Goal: Task Accomplishment & Management: Use online tool/utility

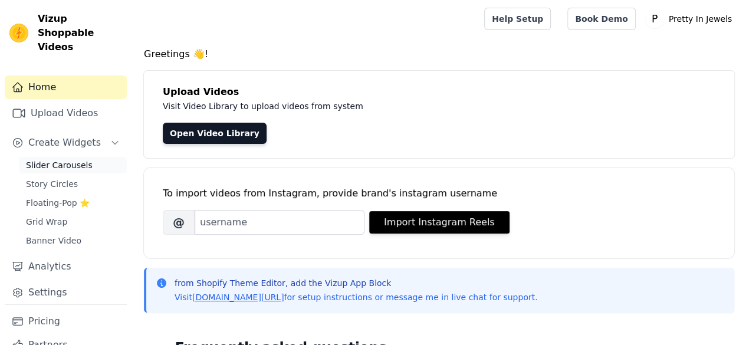
click at [66, 159] on span "Slider Carousels" at bounding box center [59, 165] width 67 height 12
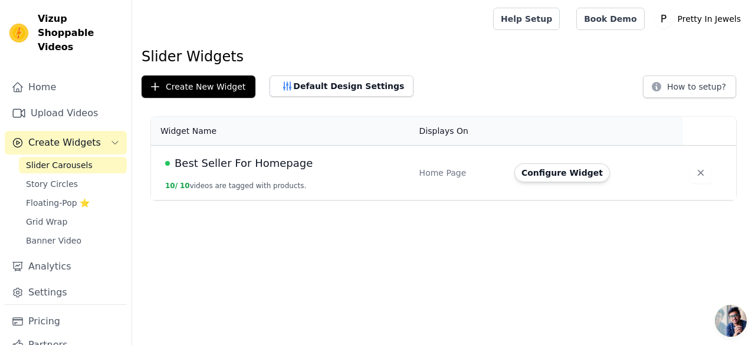
click at [235, 166] on span "Best Seller For Homepage" at bounding box center [244, 163] width 138 height 17
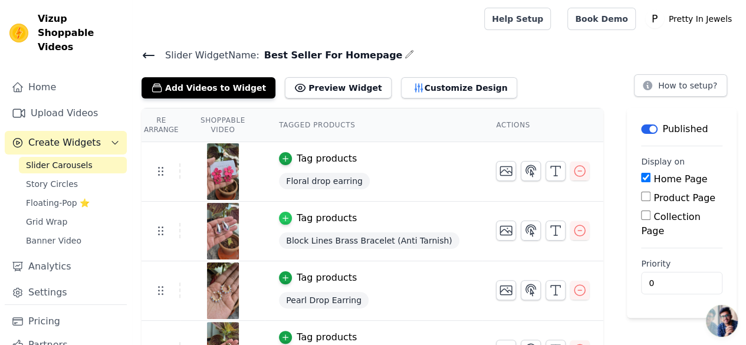
click at [288, 216] on icon "button" at bounding box center [285, 218] width 5 height 5
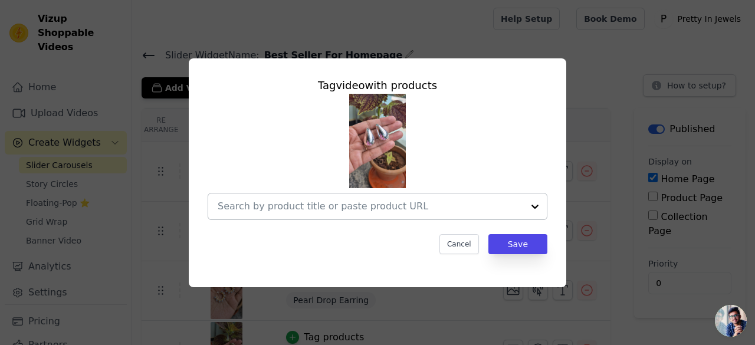
click at [530, 207] on div at bounding box center [535, 206] width 24 height 26
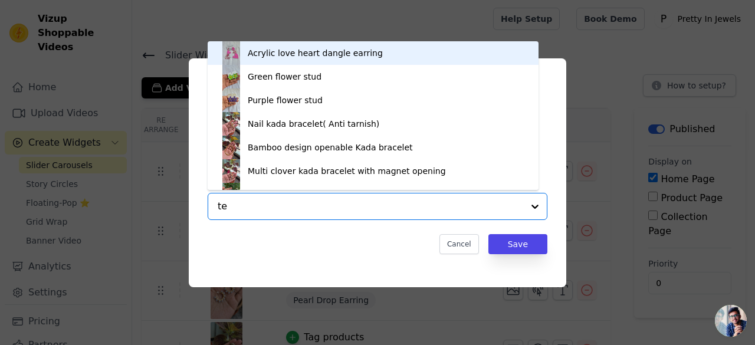
type input "tea"
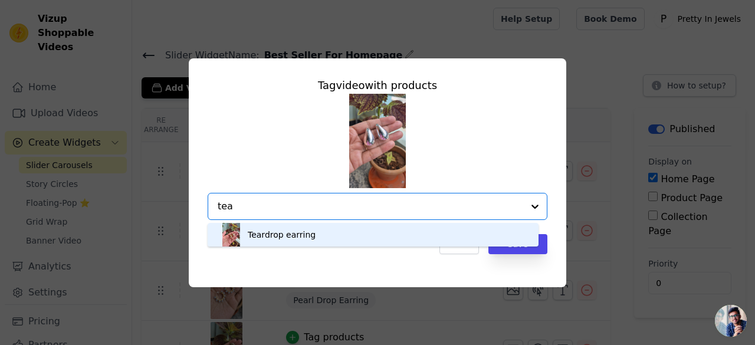
click at [302, 244] on div "Teardrop earring" at bounding box center [372, 235] width 307 height 24
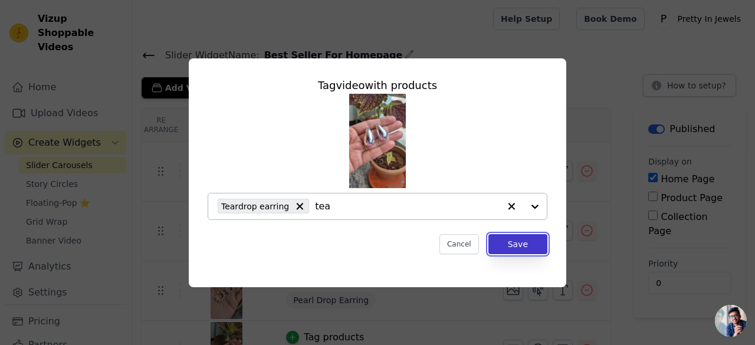
click at [522, 241] on button "Save" at bounding box center [517, 244] width 59 height 20
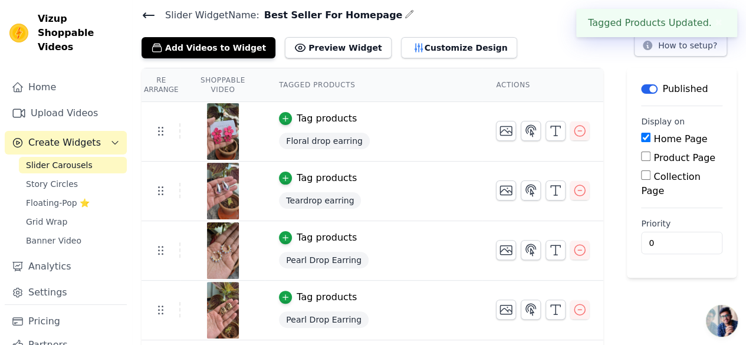
scroll to position [59, 0]
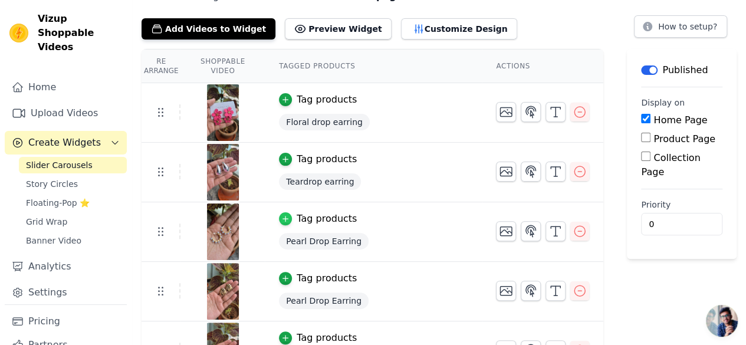
click at [290, 215] on icon "button" at bounding box center [285, 219] width 8 height 8
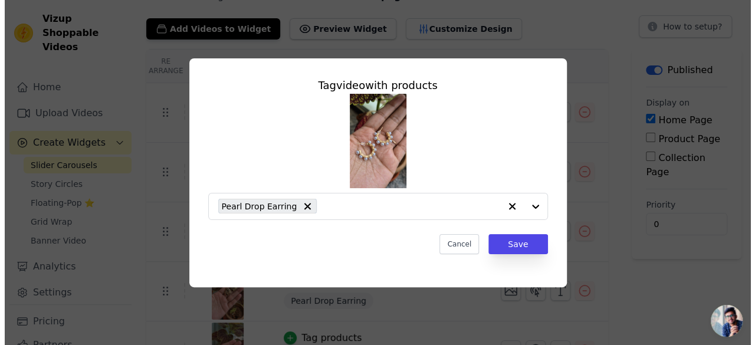
scroll to position [0, 0]
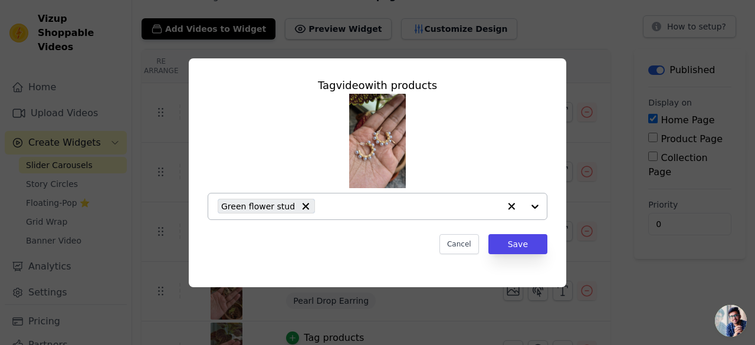
click at [514, 208] on icon "button" at bounding box center [511, 206] width 7 height 7
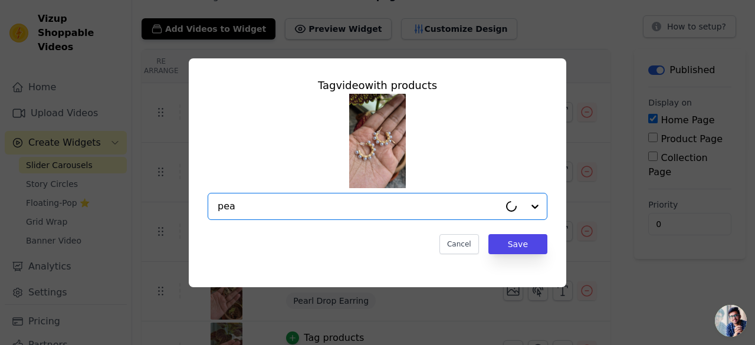
type input "pear"
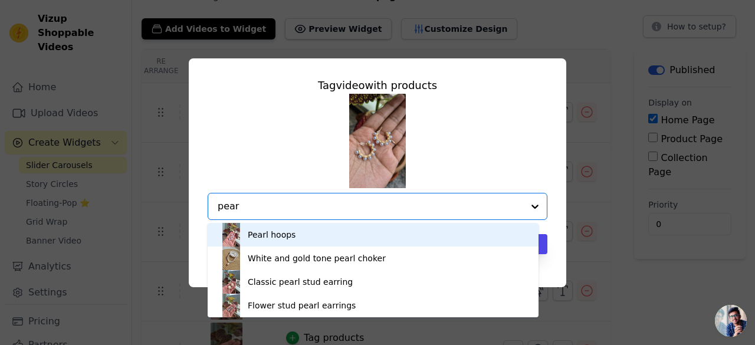
click at [353, 231] on div "Pearl hoops" at bounding box center [372, 235] width 307 height 24
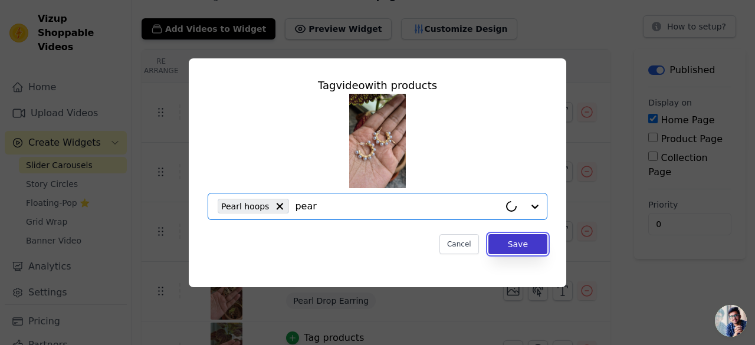
click at [525, 247] on button "Save" at bounding box center [517, 244] width 59 height 20
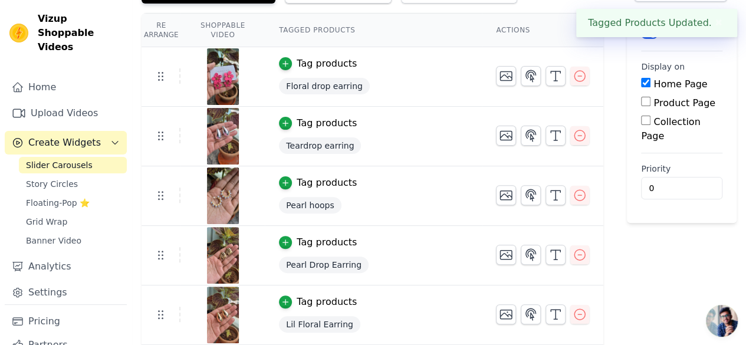
scroll to position [118, 0]
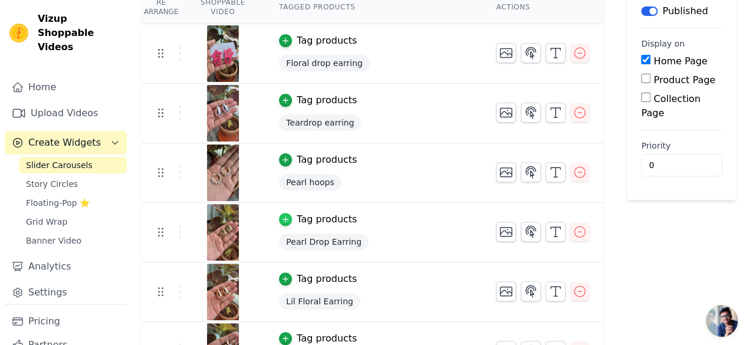
click at [290, 215] on icon "button" at bounding box center [285, 219] width 8 height 8
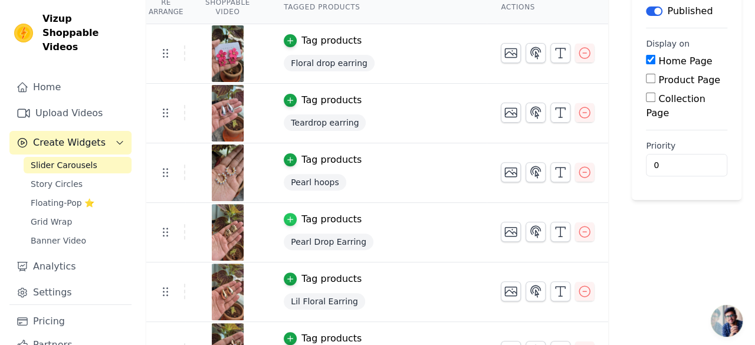
scroll to position [0, 0]
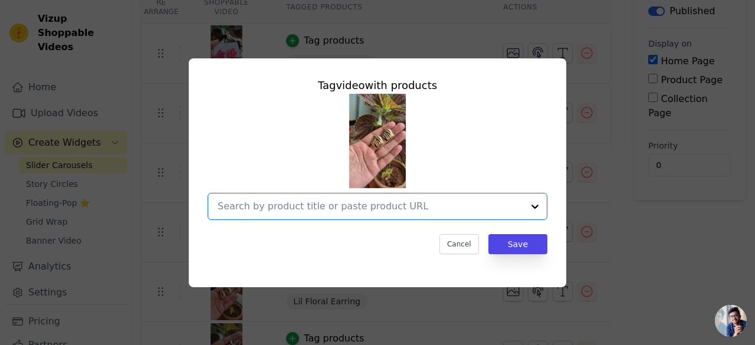
click at [295, 205] on input "text" at bounding box center [370, 206] width 305 height 14
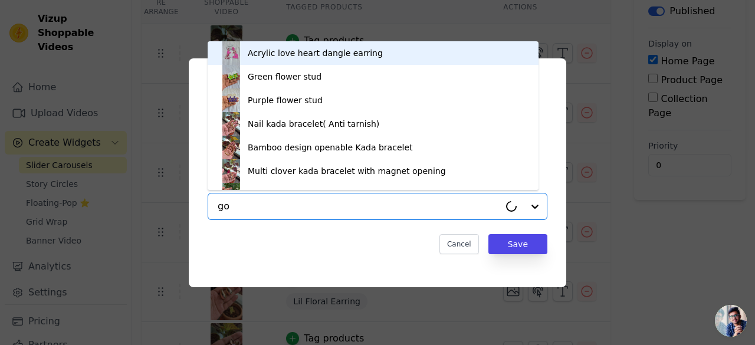
type input "gol"
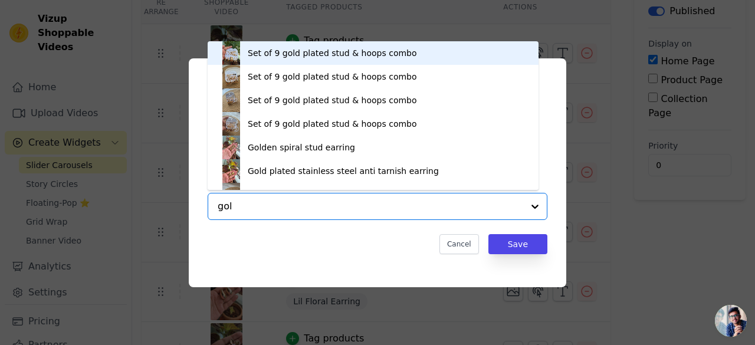
scroll to position [17, 0]
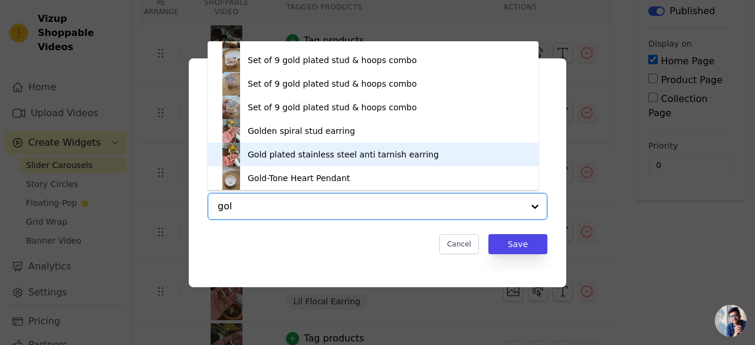
click at [304, 154] on div "Gold plated stainless steel anti tarnish earring" at bounding box center [343, 155] width 191 height 12
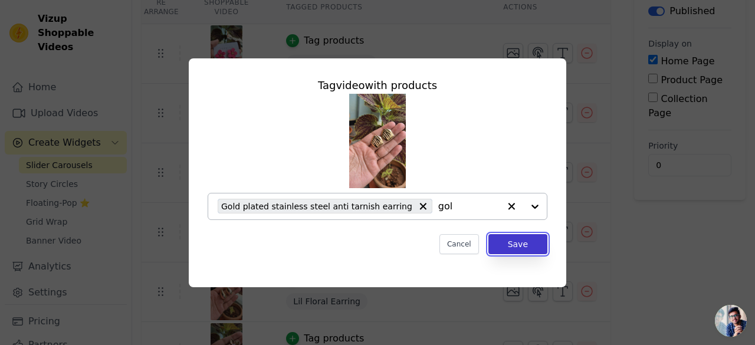
click at [522, 245] on button "Save" at bounding box center [517, 244] width 59 height 20
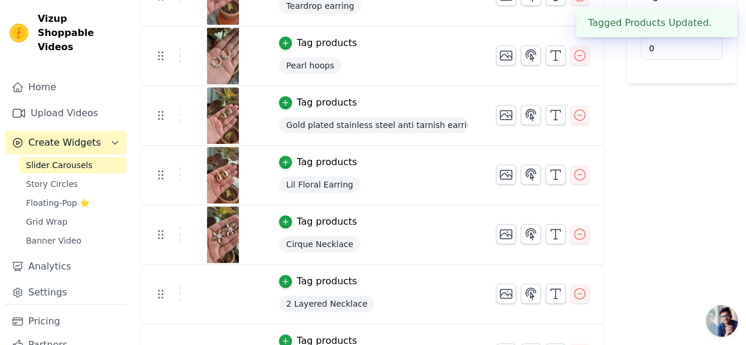
scroll to position [236, 0]
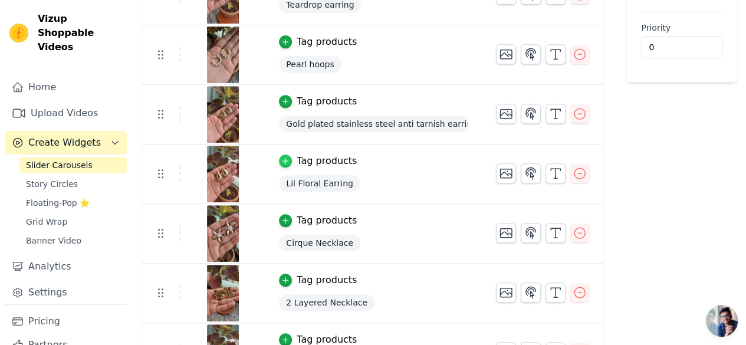
click at [290, 160] on icon "button" at bounding box center [285, 161] width 8 height 8
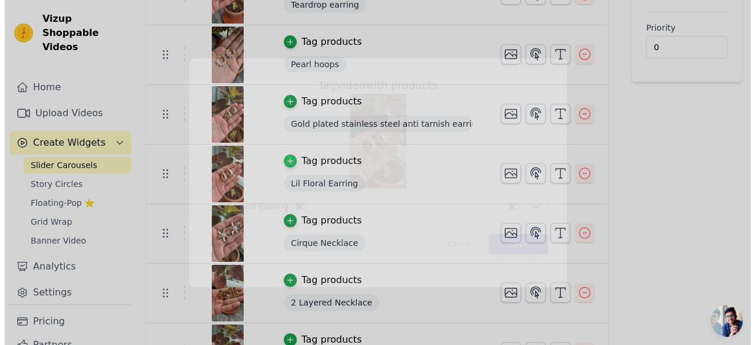
scroll to position [0, 0]
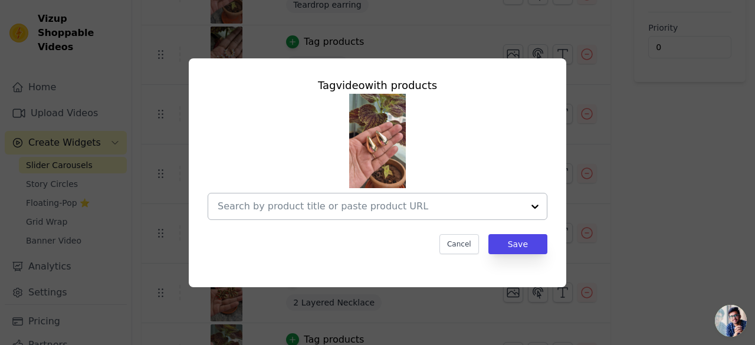
click at [300, 208] on input "text" at bounding box center [370, 206] width 305 height 14
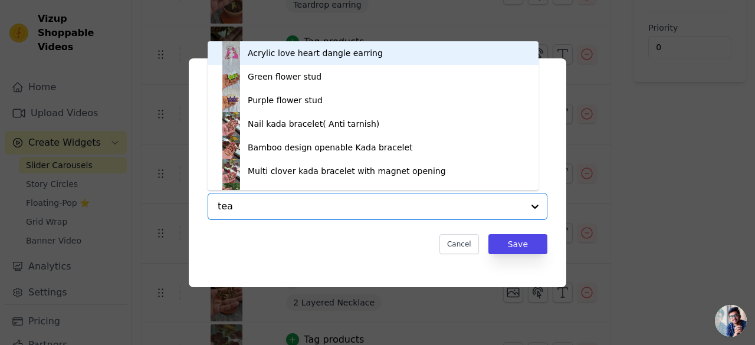
type input "tear"
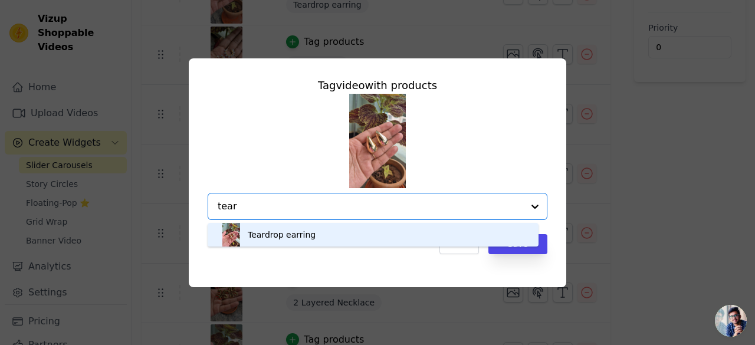
click at [320, 236] on div "Teardrop earring" at bounding box center [372, 235] width 307 height 24
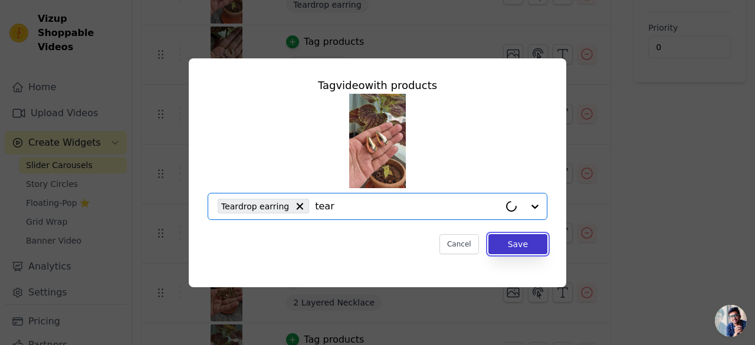
click at [507, 245] on button "Save" at bounding box center [517, 244] width 59 height 20
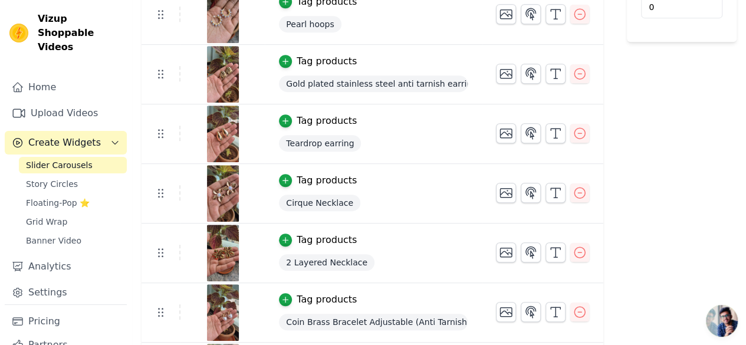
scroll to position [271, 0]
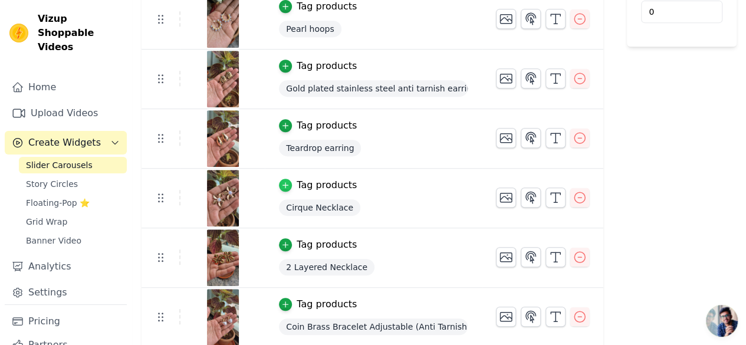
click at [290, 186] on icon "button" at bounding box center [285, 185] width 8 height 8
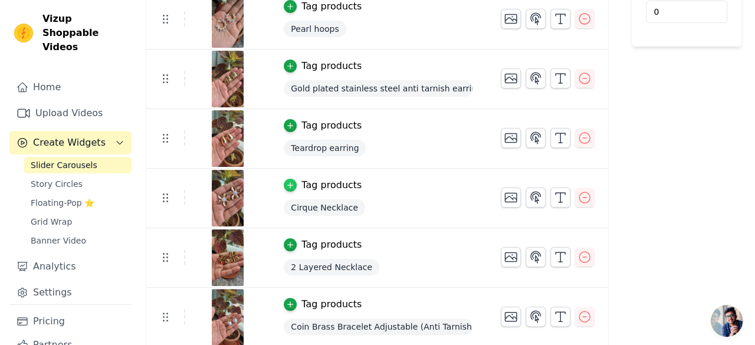
scroll to position [0, 0]
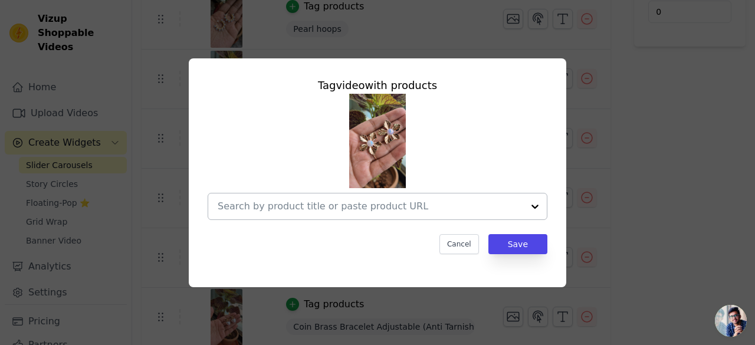
click at [298, 209] on input "text" at bounding box center [370, 206] width 305 height 14
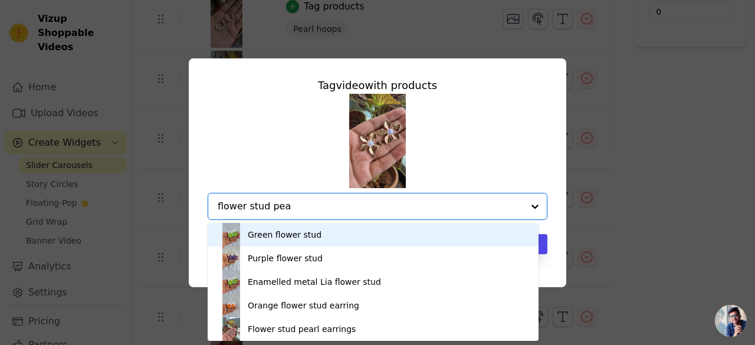
type input "flower stud pear"
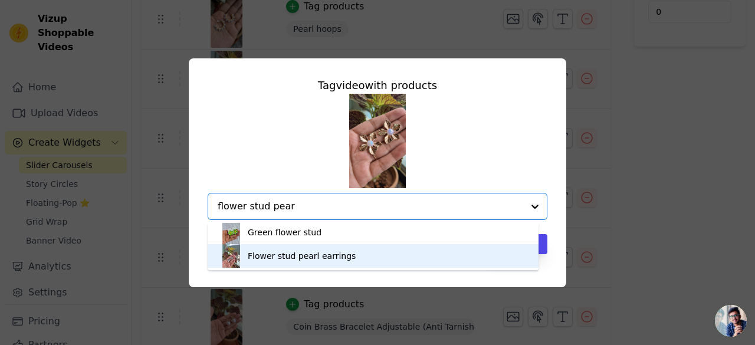
scroll to position [3, 0]
click at [432, 265] on div "Flower stud pearl earrings" at bounding box center [372, 256] width 307 height 24
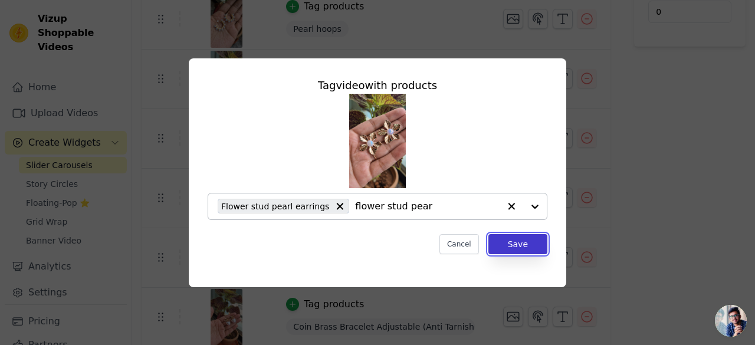
click at [521, 242] on button "Save" at bounding box center [517, 244] width 59 height 20
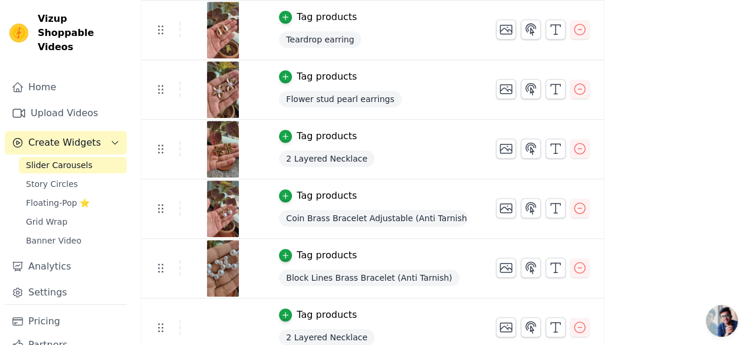
scroll to position [389, 0]
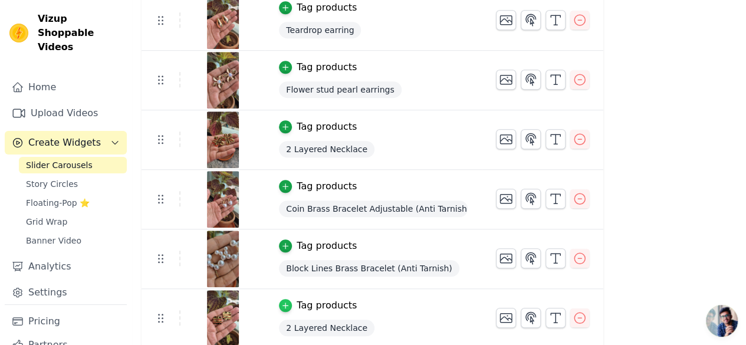
click at [290, 304] on icon "button" at bounding box center [285, 305] width 8 height 8
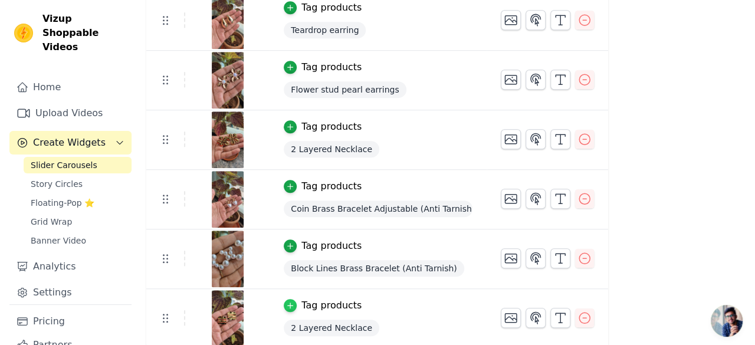
scroll to position [0, 0]
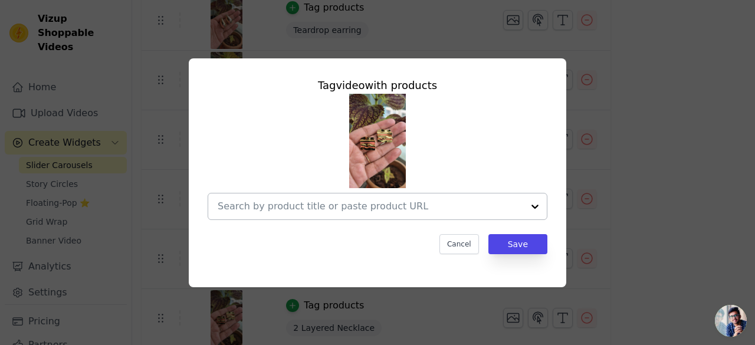
click at [353, 214] on div at bounding box center [370, 206] width 305 height 26
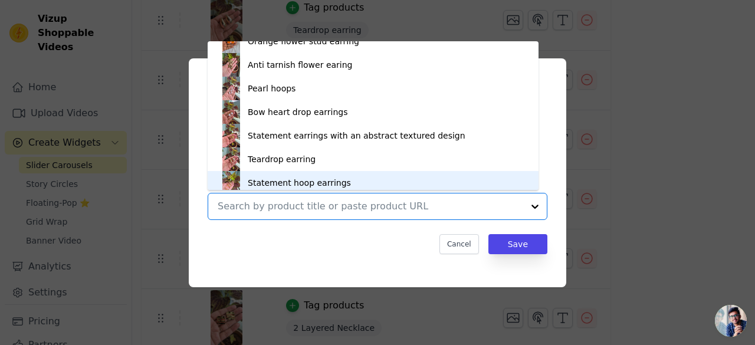
scroll to position [300, 0]
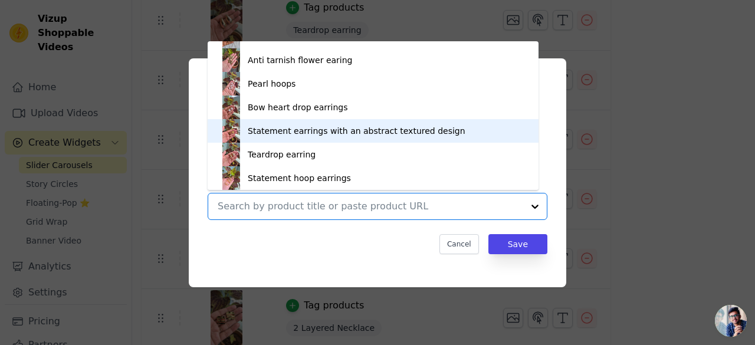
click at [346, 138] on div "Statement earrings with an abstract textured design" at bounding box center [372, 131] width 307 height 24
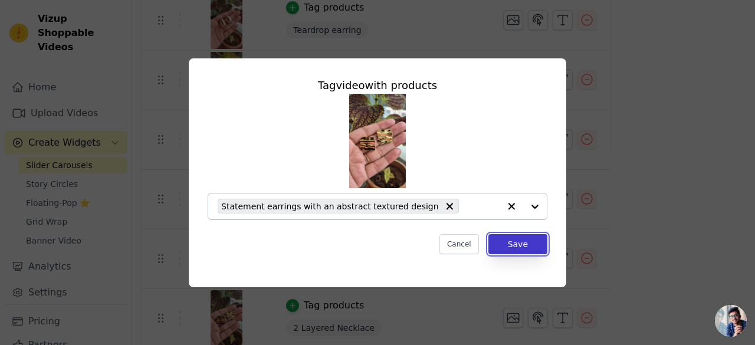
click at [525, 241] on button "Save" at bounding box center [517, 244] width 59 height 20
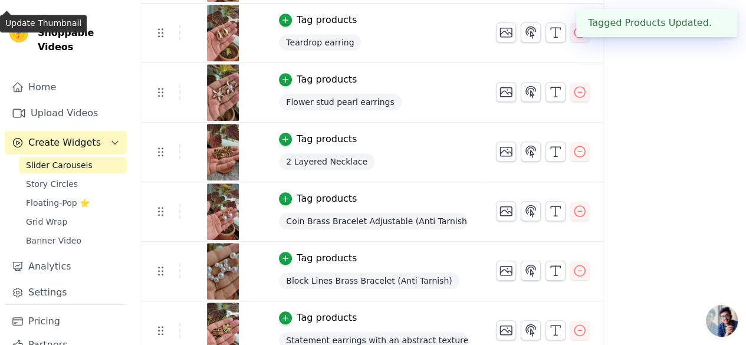
scroll to position [389, 0]
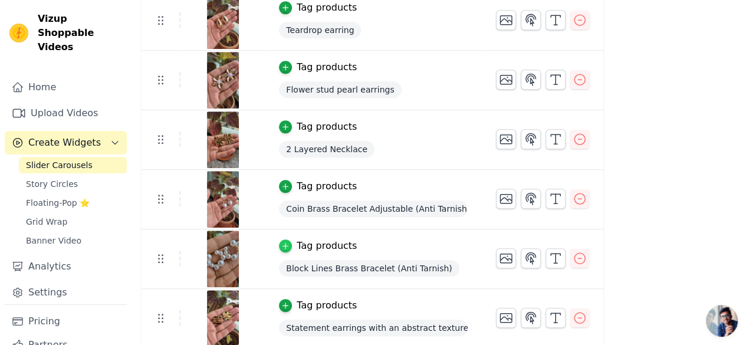
click at [288, 244] on icon "button" at bounding box center [285, 246] width 5 height 5
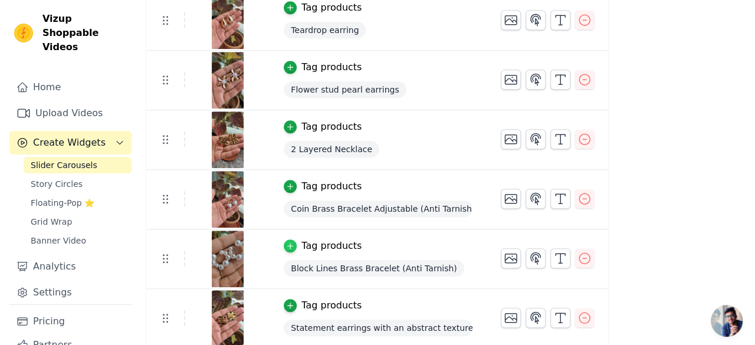
scroll to position [0, 0]
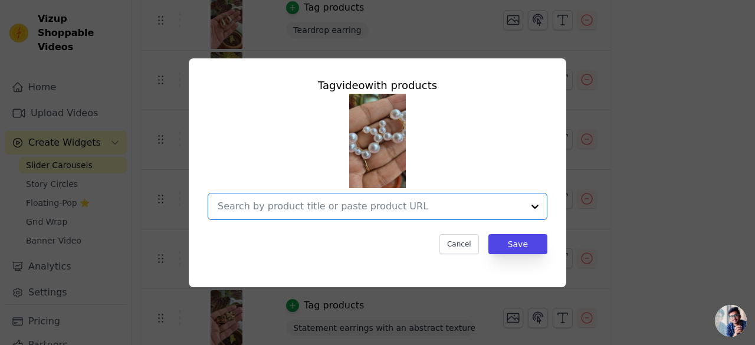
click at [367, 210] on input "text" at bounding box center [370, 206] width 305 height 14
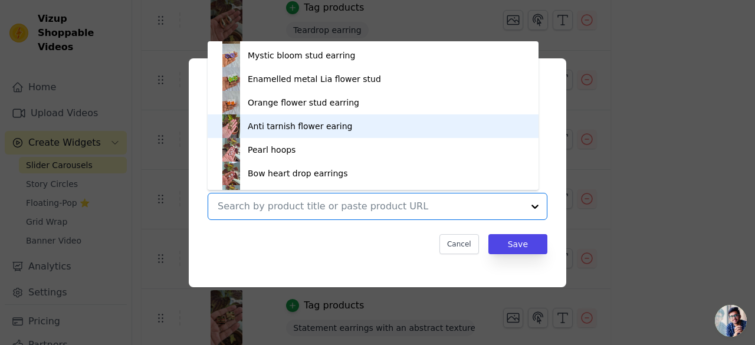
scroll to position [252, 0]
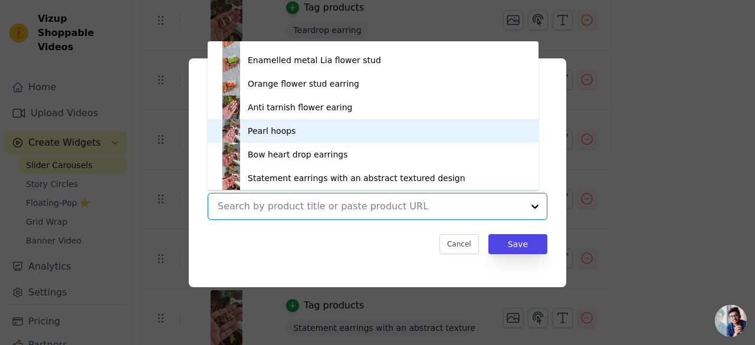
click at [341, 139] on div "Pearl hoops" at bounding box center [372, 131] width 307 height 24
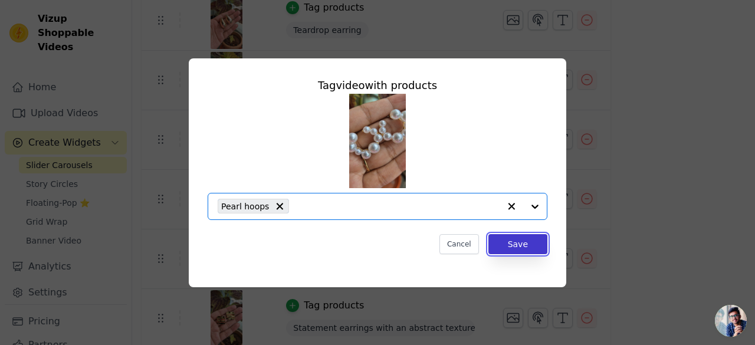
click at [508, 244] on button "Save" at bounding box center [517, 244] width 59 height 20
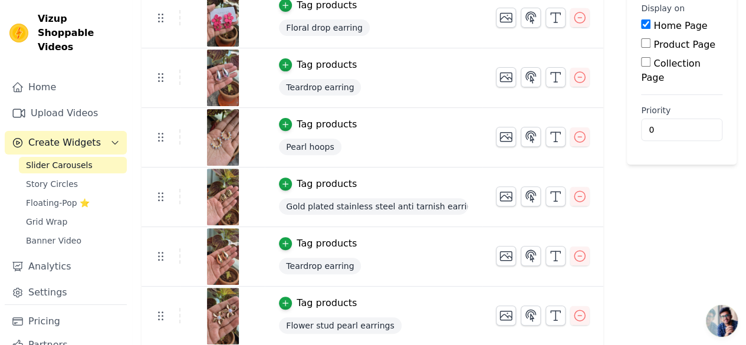
scroll to position [389, 0]
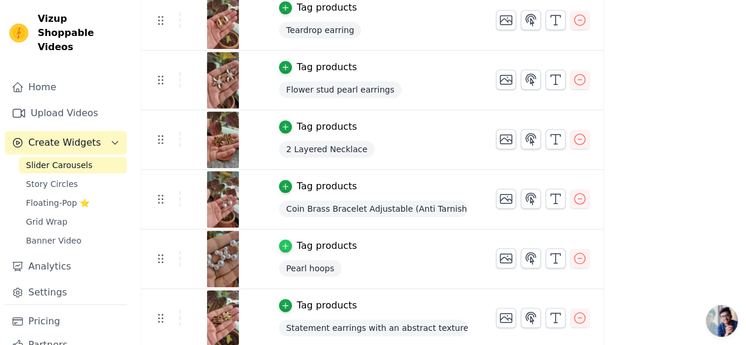
click at [290, 245] on icon "button" at bounding box center [285, 246] width 8 height 8
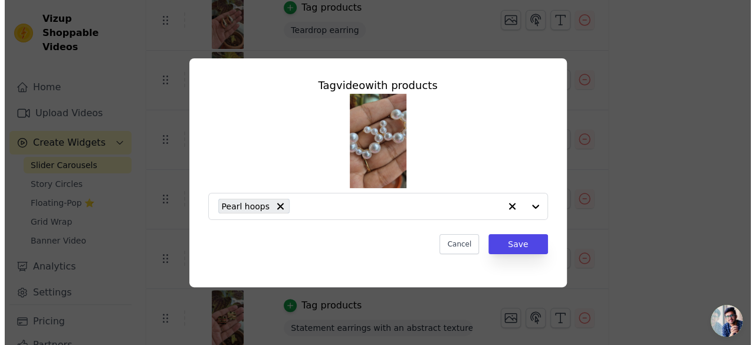
scroll to position [0, 0]
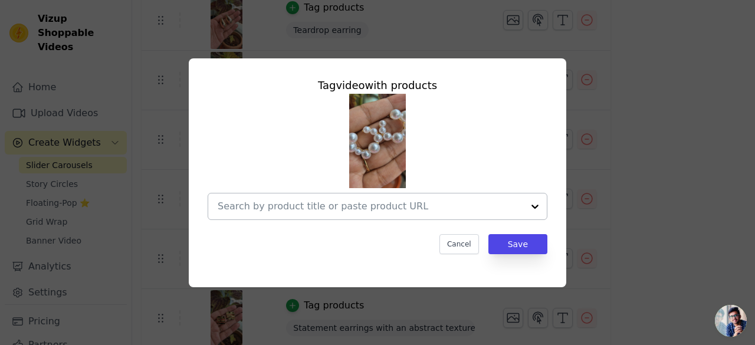
click at [277, 208] on input "text" at bounding box center [370, 206] width 305 height 14
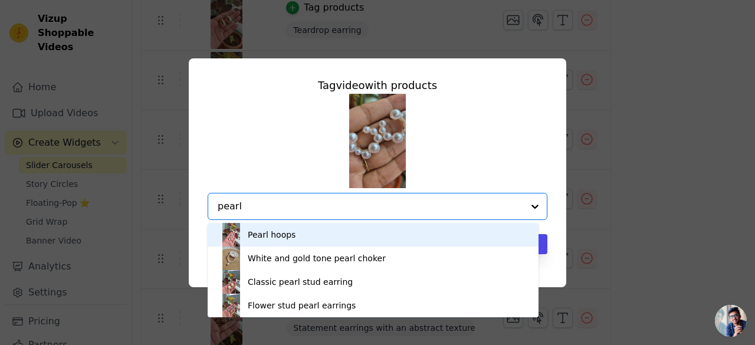
type input "pearl"
click at [616, 109] on div "Tag video with products Pearl hoops White and gold tone pearl choker Classic pe…" at bounding box center [377, 173] width 717 height 267
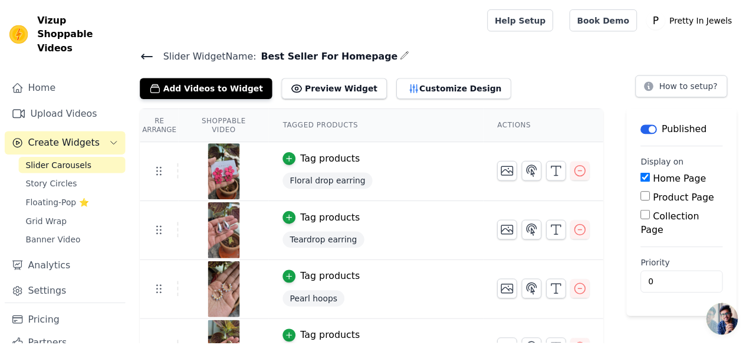
scroll to position [389, 0]
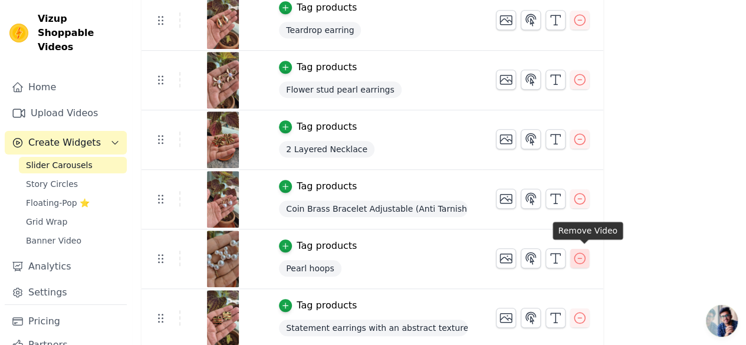
click at [584, 257] on icon "button" at bounding box center [580, 258] width 14 height 14
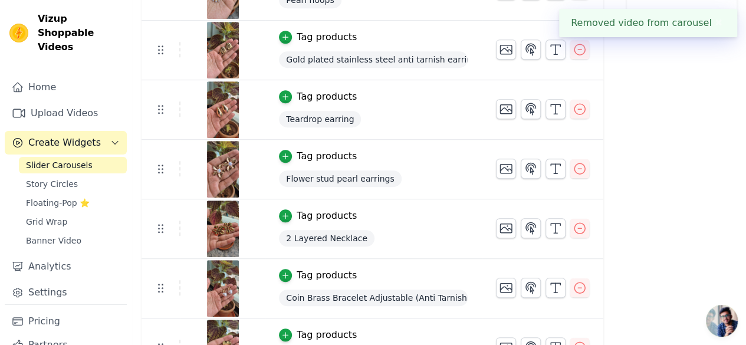
scroll to position [330, 0]
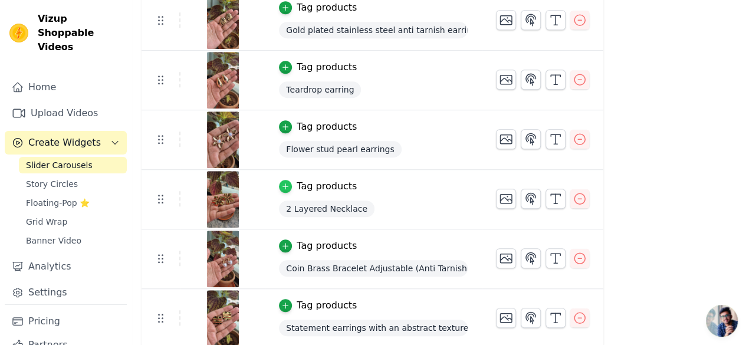
click at [292, 186] on div "button" at bounding box center [285, 186] width 13 height 13
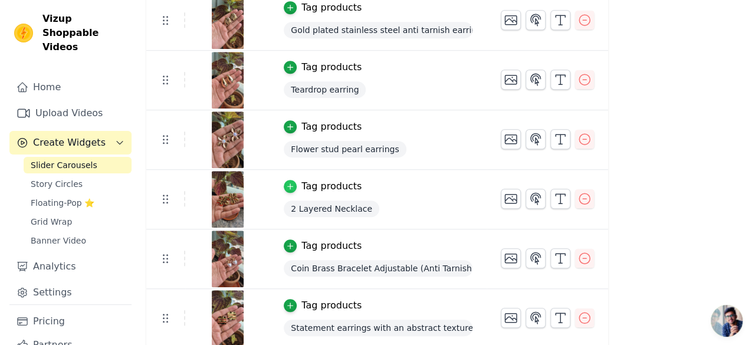
scroll to position [0, 0]
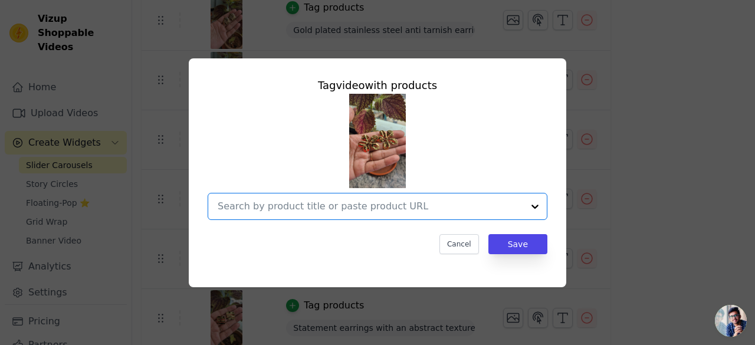
click at [300, 205] on input "text" at bounding box center [370, 206] width 305 height 14
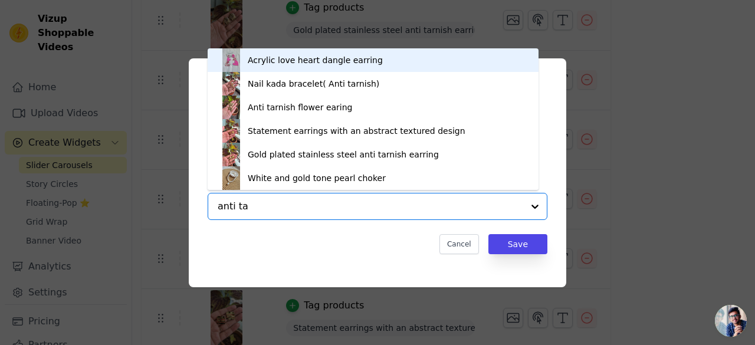
type input "anti tar"
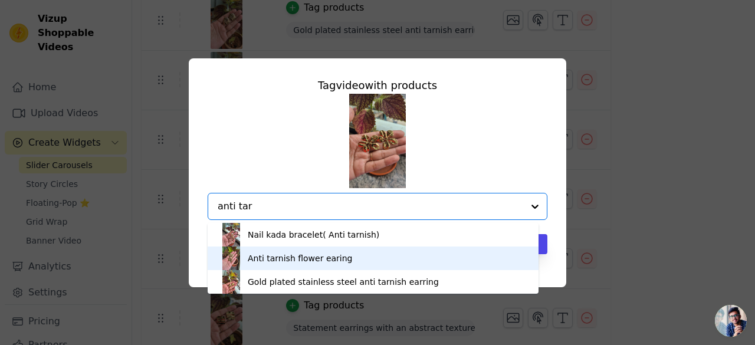
click at [329, 267] on div "Anti tarnish flower earing" at bounding box center [372, 258] width 307 height 24
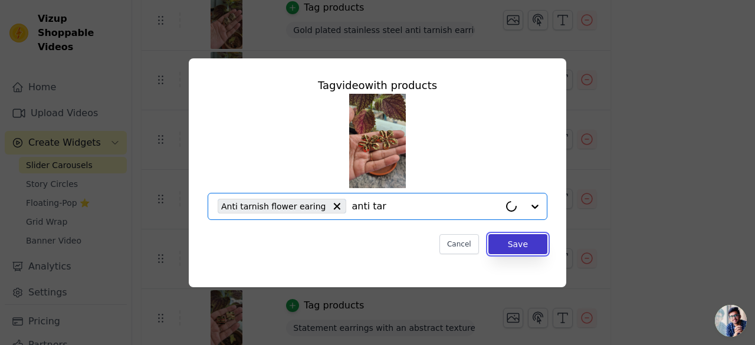
click at [533, 246] on button "Save" at bounding box center [517, 244] width 59 height 20
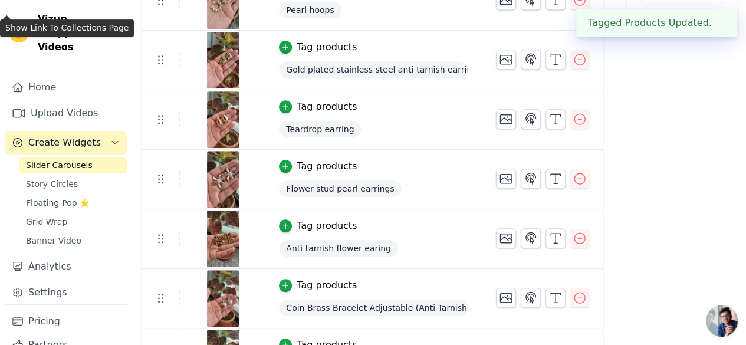
scroll to position [330, 0]
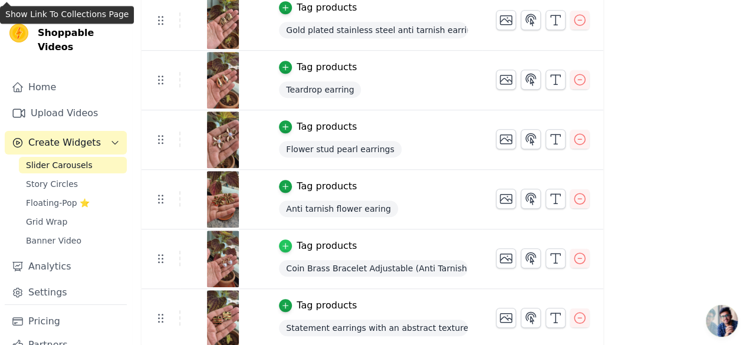
click at [292, 245] on div "button" at bounding box center [285, 245] width 13 height 13
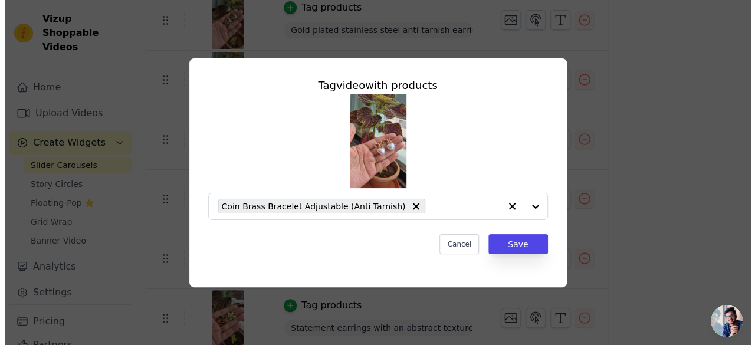
scroll to position [0, 0]
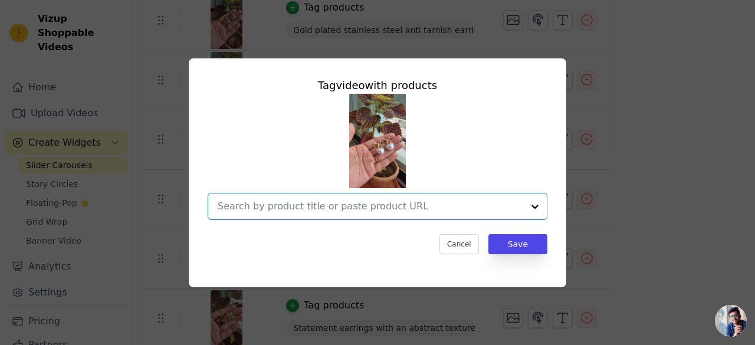
click at [393, 208] on input "text" at bounding box center [370, 206] width 305 height 14
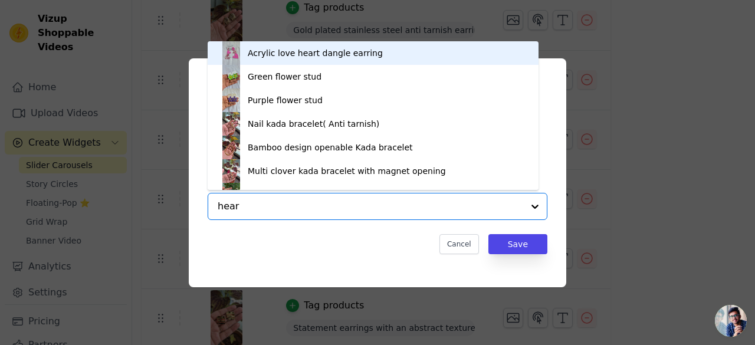
type input "heart"
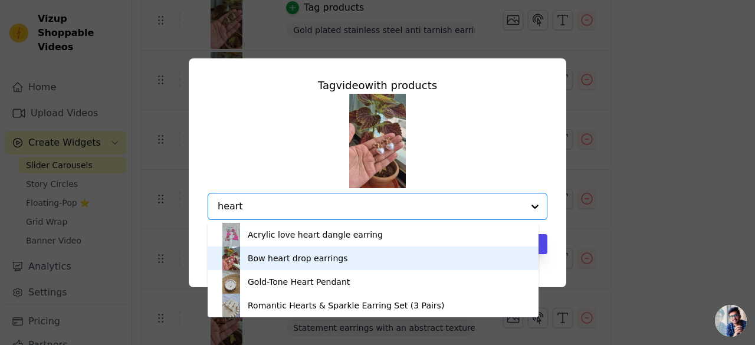
click at [350, 265] on div "Bow heart drop earrings" at bounding box center [372, 258] width 307 height 24
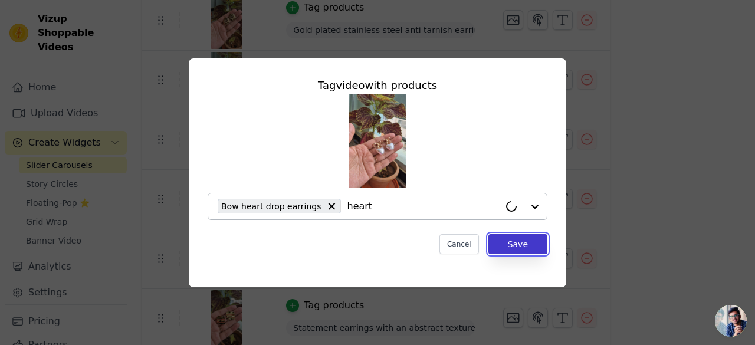
click at [508, 251] on button "Save" at bounding box center [517, 244] width 59 height 20
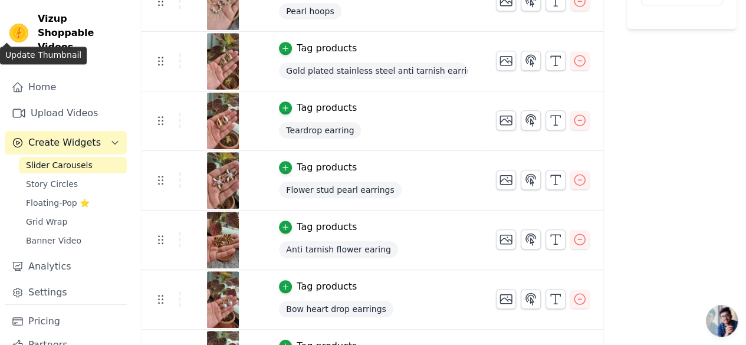
scroll to position [271, 0]
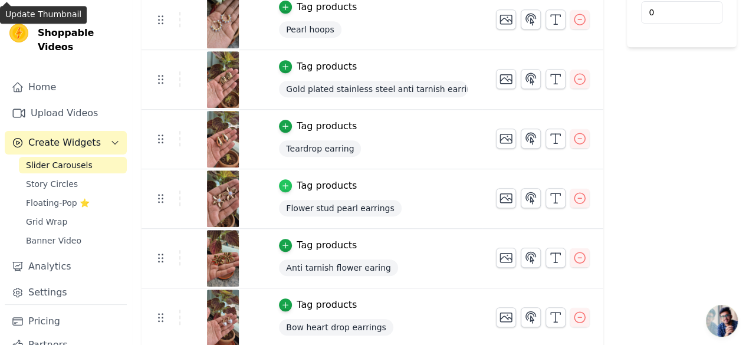
click at [288, 183] on icon "button" at bounding box center [285, 185] width 5 height 5
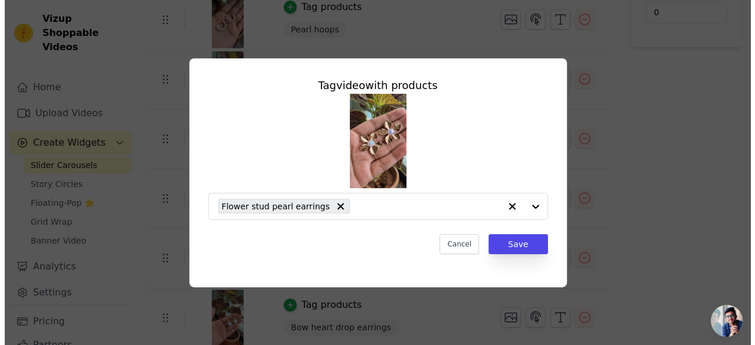
scroll to position [0, 0]
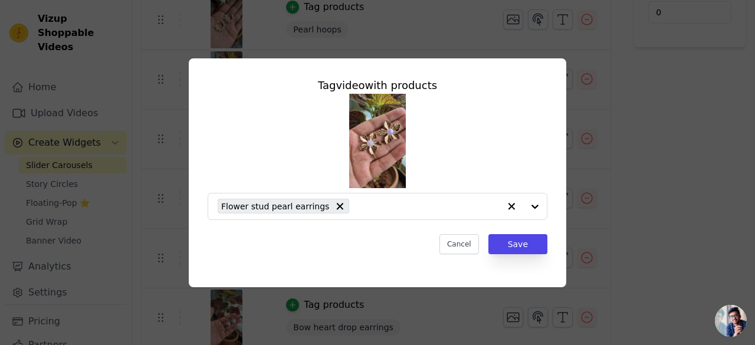
click at [594, 151] on div "Tag video with products Flower stud pearl earrings Cancel Save" at bounding box center [377, 173] width 717 height 267
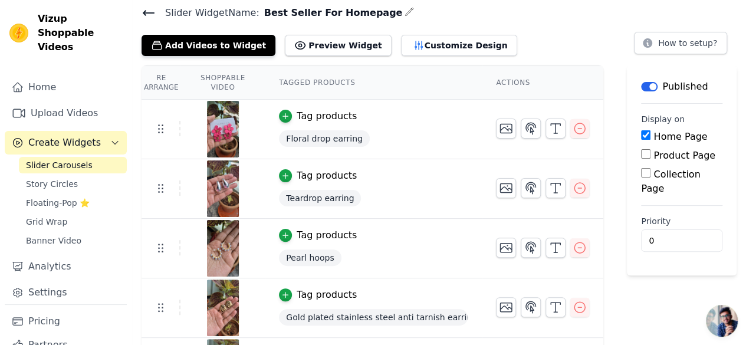
scroll to position [35, 0]
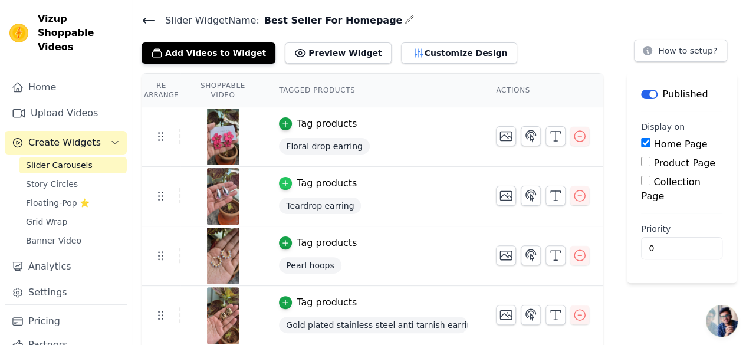
click at [288, 182] on icon "button" at bounding box center [285, 183] width 5 height 5
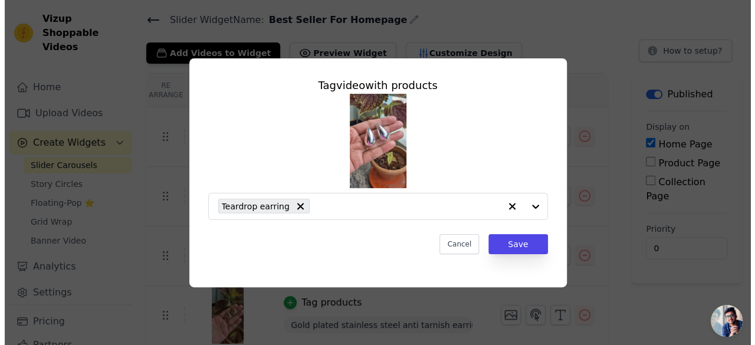
scroll to position [0, 0]
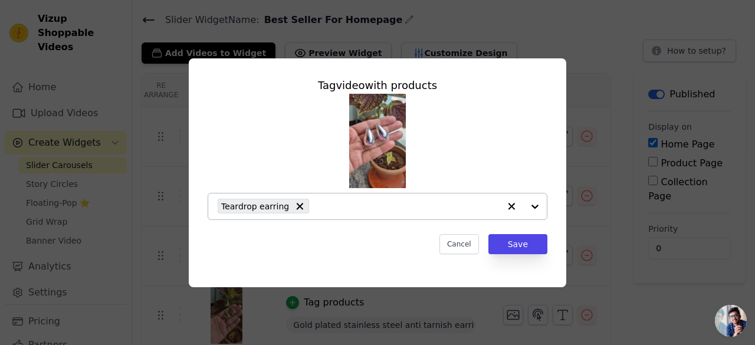
click at [530, 206] on div at bounding box center [522, 206] width 47 height 26
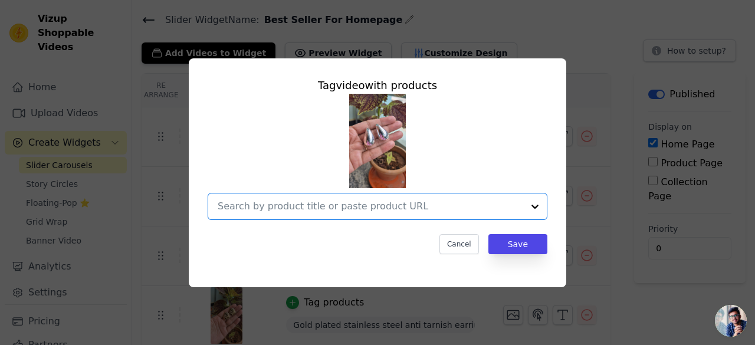
click at [289, 207] on input "text" at bounding box center [370, 206] width 305 height 14
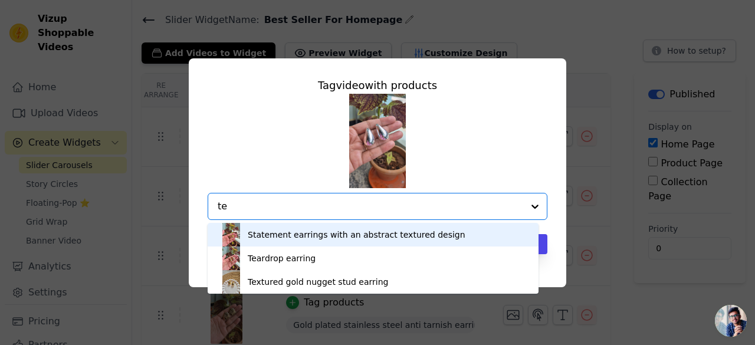
type input "t"
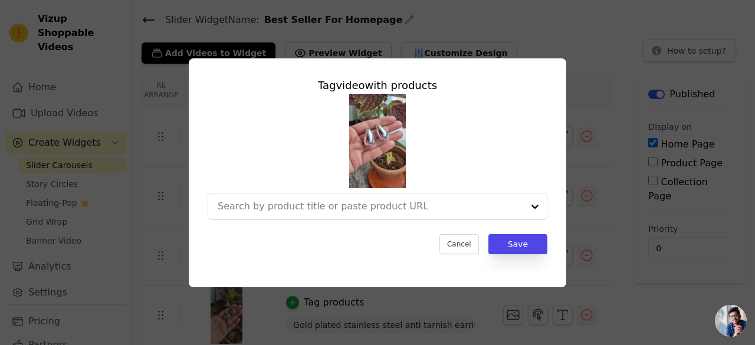
click at [625, 49] on div "Tag video with products Cancel Save" at bounding box center [377, 173] width 717 height 267
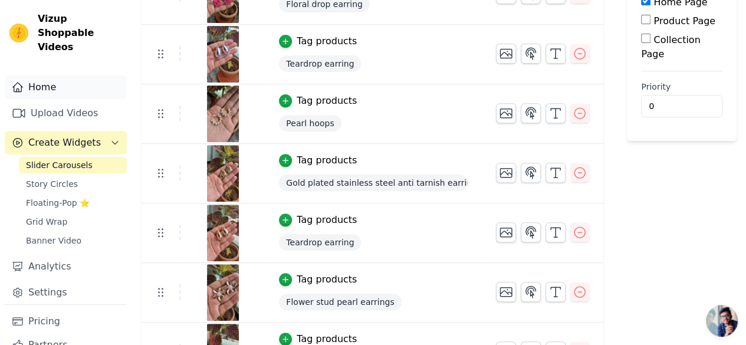
click at [40, 75] on link "Home" at bounding box center [66, 87] width 122 height 24
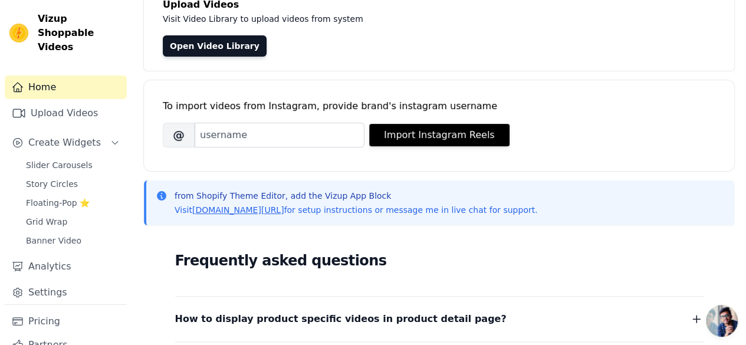
scroll to position [236, 0]
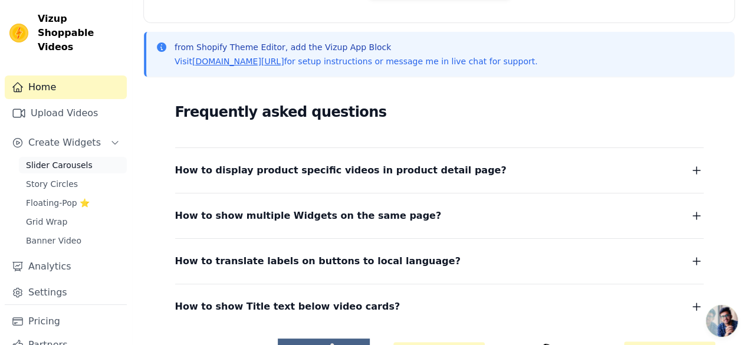
click at [48, 159] on span "Slider Carousels" at bounding box center [59, 165] width 67 height 12
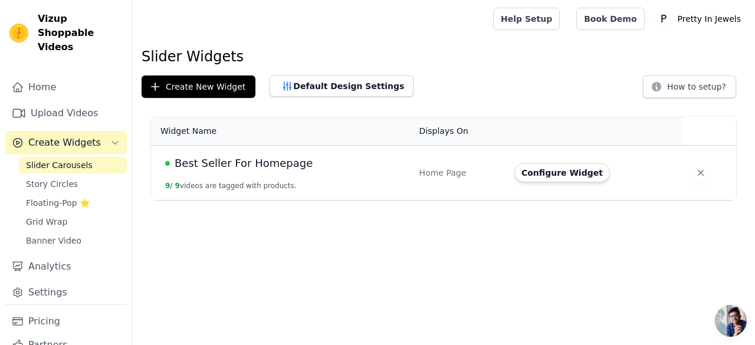
click at [324, 179] on td "Best Seller For Homepage 9 / 9 videos are tagged with products." at bounding box center [281, 173] width 261 height 55
click at [243, 167] on span "Best Seller For Homepage" at bounding box center [244, 163] width 138 height 17
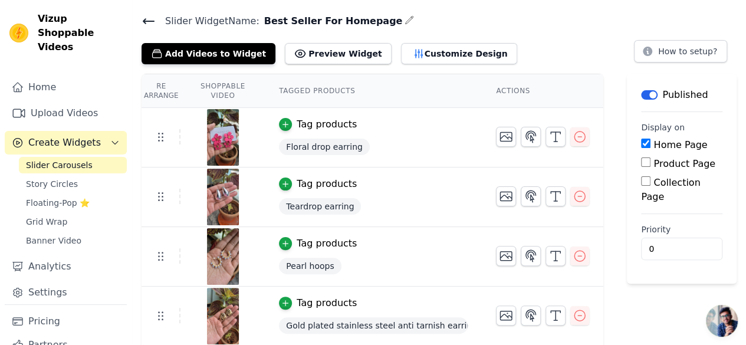
scroll to position [59, 0]
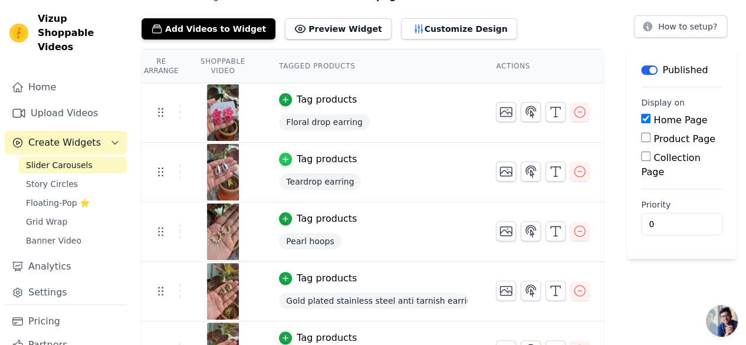
click at [290, 160] on icon "button" at bounding box center [285, 159] width 8 height 8
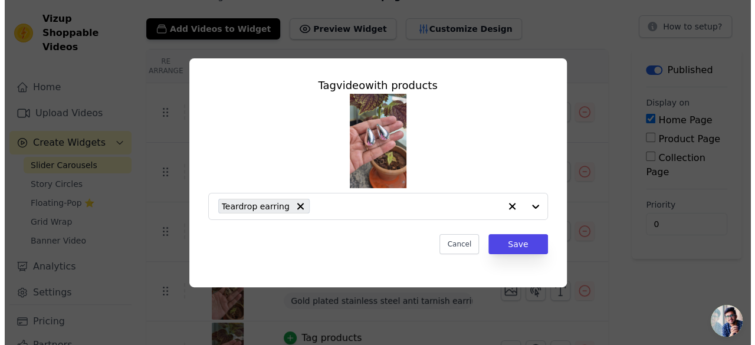
scroll to position [0, 0]
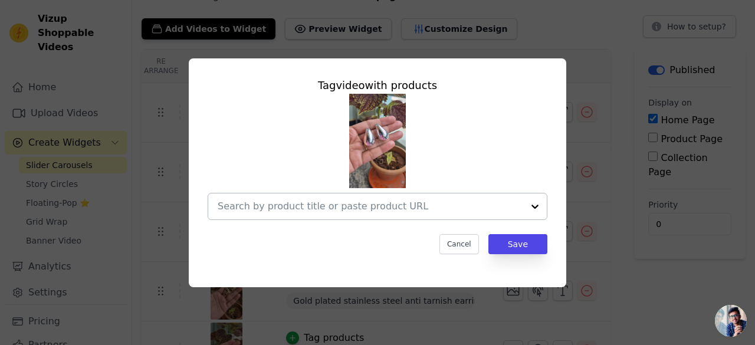
click at [295, 209] on input "text" at bounding box center [370, 206] width 305 height 14
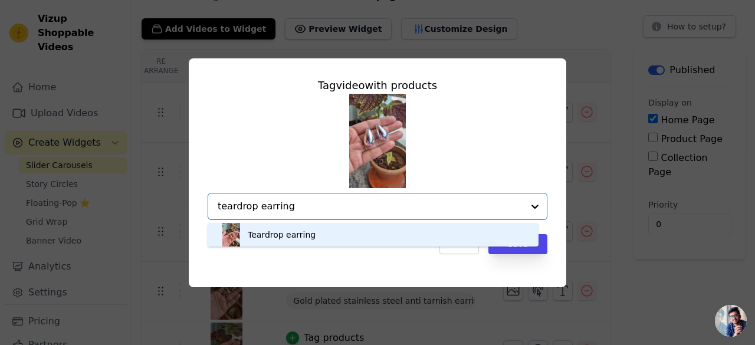
scroll to position [3, 0]
type input "teardrop earring"
click at [724, 301] on div "Tag video with products Teardrop earring Option undefined, selected. You are cu…" at bounding box center [377, 173] width 717 height 267
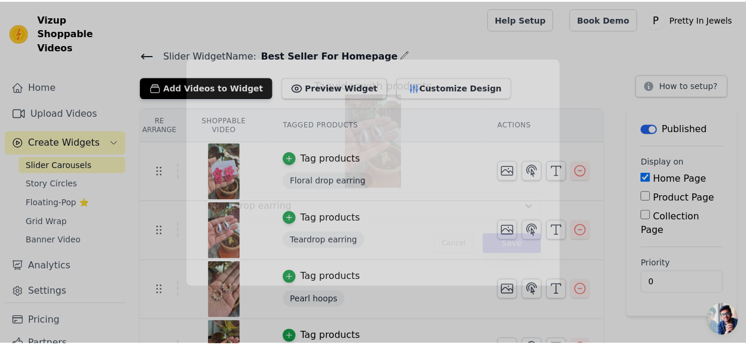
scroll to position [59, 0]
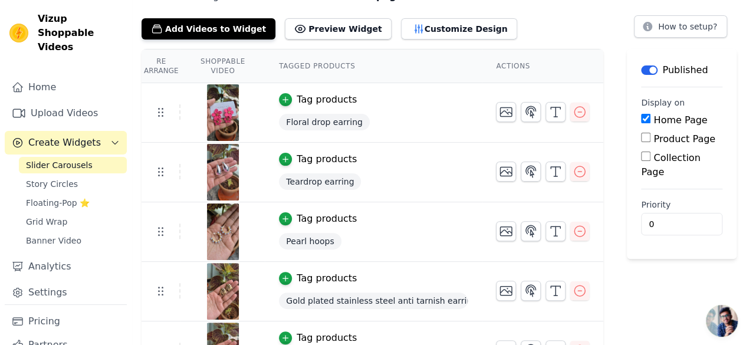
click at [300, 220] on button "Tag products" at bounding box center [318, 219] width 78 height 14
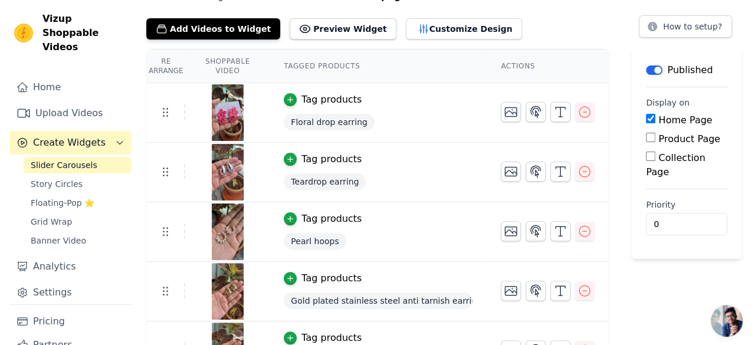
scroll to position [0, 0]
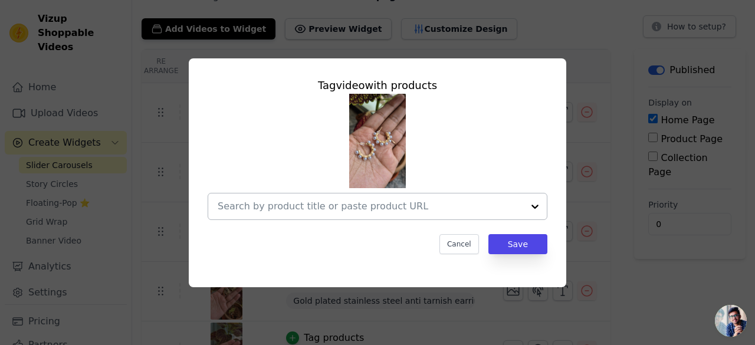
click at [292, 208] on input "text" at bounding box center [370, 206] width 305 height 14
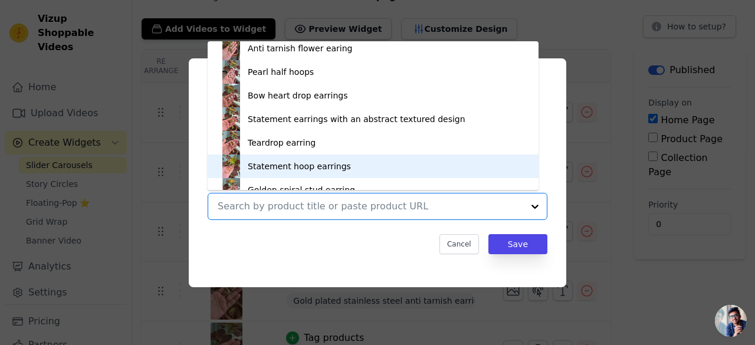
scroll to position [323, 0]
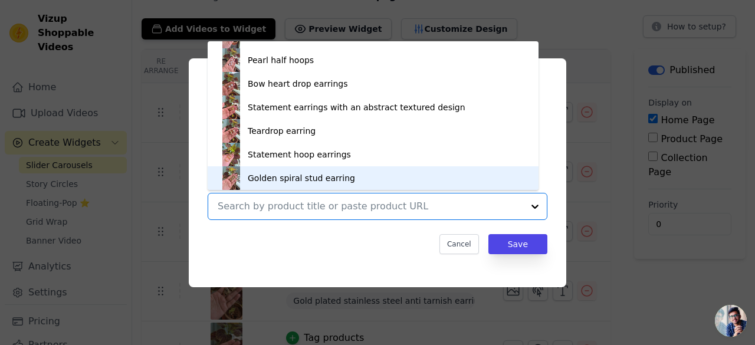
click at [681, 294] on div "Tag video with products Acrylic love heart dangle earring Green flower stud Pur…" at bounding box center [377, 173] width 717 height 267
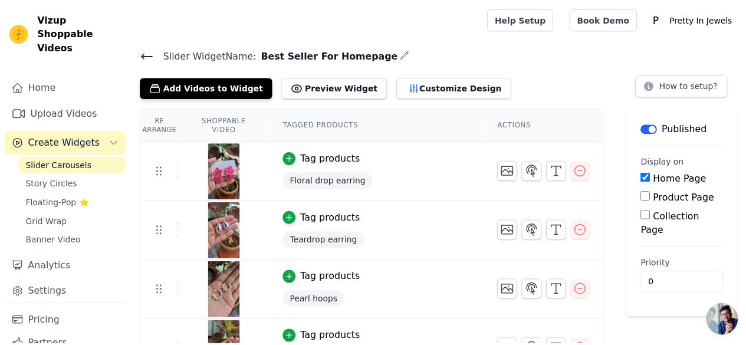
scroll to position [59, 0]
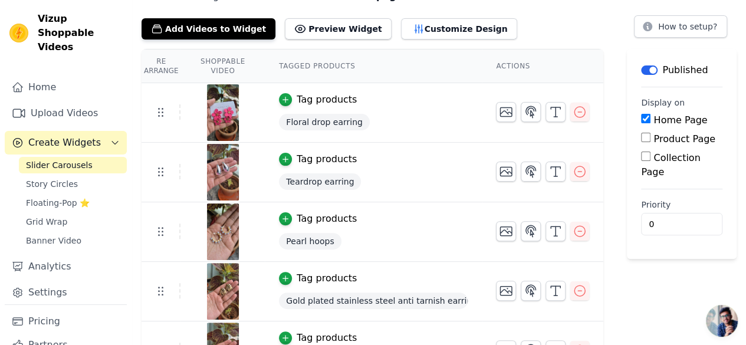
click at [308, 241] on span "Pearl hoops" at bounding box center [310, 241] width 62 height 17
click at [290, 225] on td "Tag products Pearl hoops" at bounding box center [373, 232] width 217 height 60
click at [288, 216] on icon "button" at bounding box center [285, 218] width 5 height 5
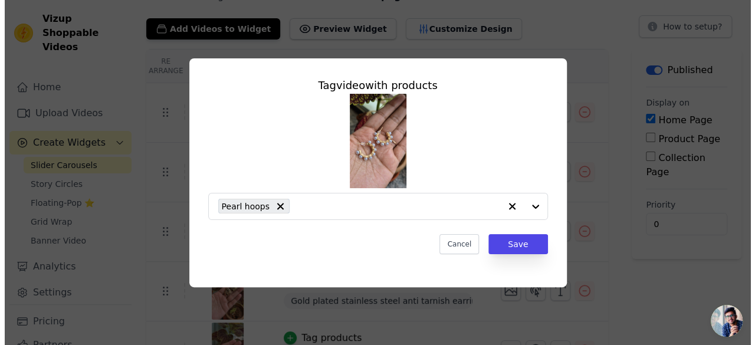
scroll to position [0, 0]
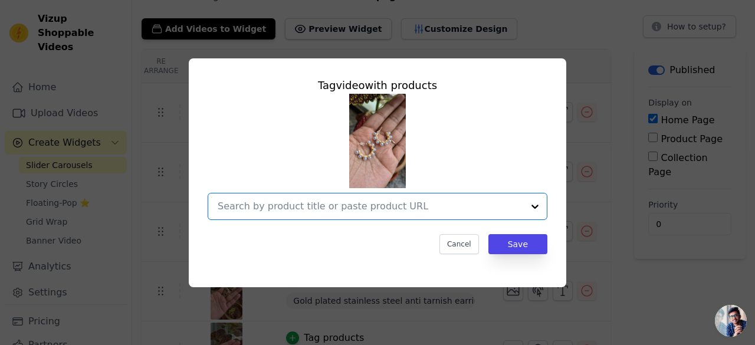
click at [366, 212] on input "text" at bounding box center [370, 206] width 305 height 14
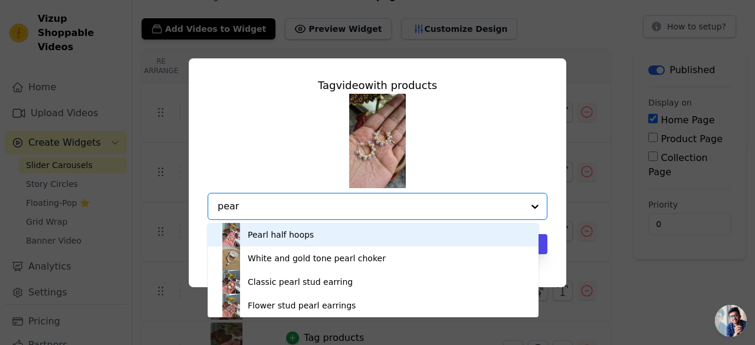
type input "pear"
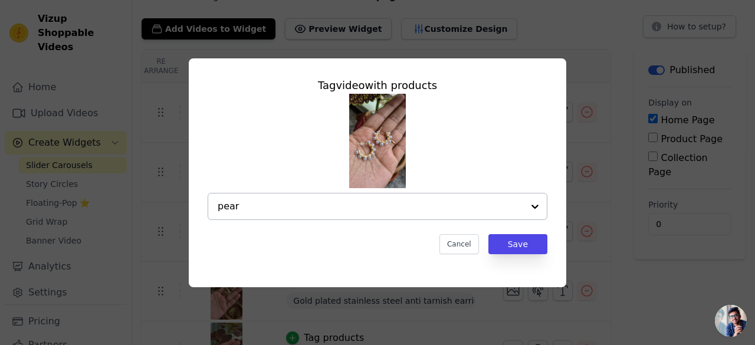
click at [535, 208] on div at bounding box center [535, 206] width 24 height 26
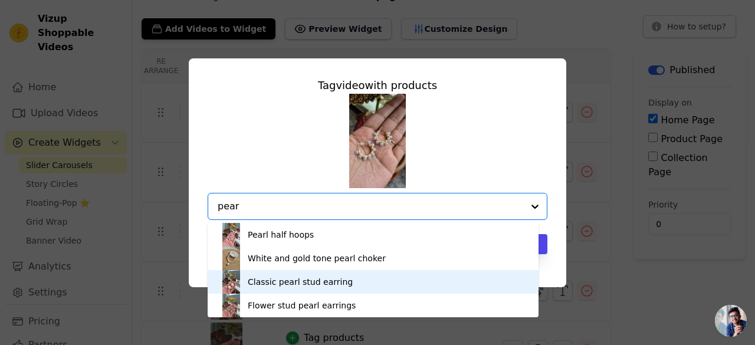
scroll to position [3, 0]
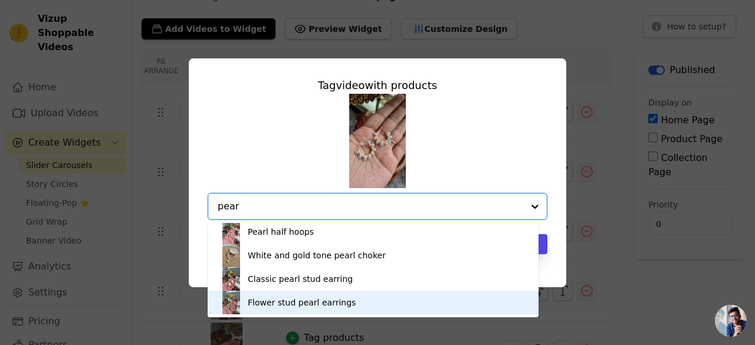
type input "pear"
click at [716, 304] on div "Tag video with products Pearl half hoops White and gold tone pearl choker Class…" at bounding box center [377, 173] width 717 height 267
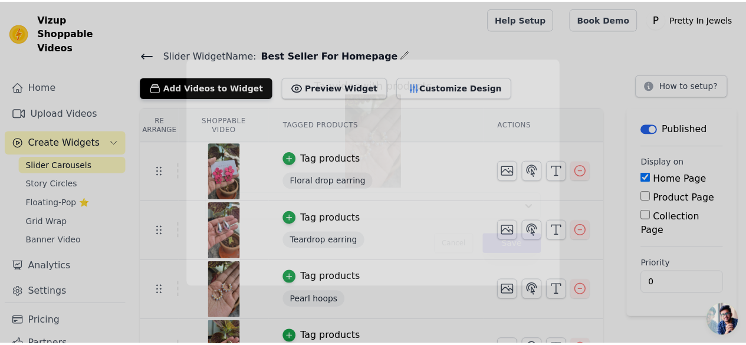
scroll to position [59, 0]
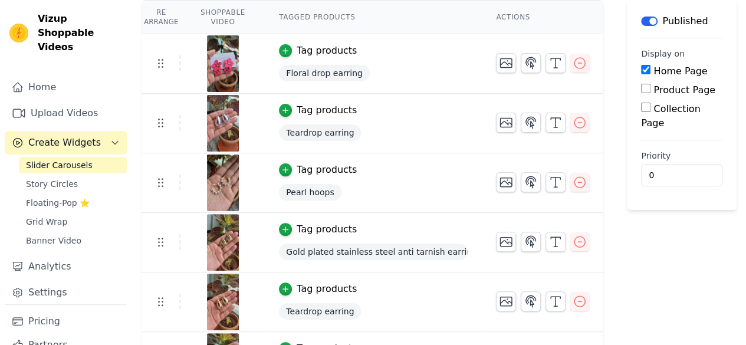
scroll to position [118, 0]
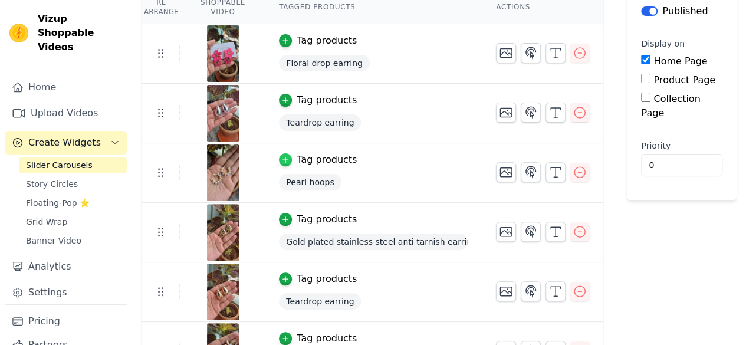
click at [288, 160] on icon "button" at bounding box center [285, 159] width 5 height 5
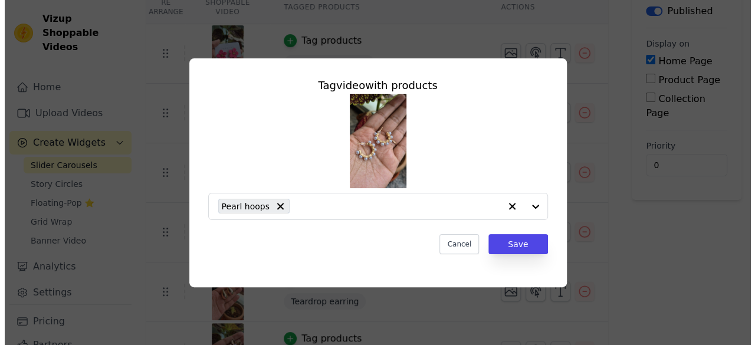
scroll to position [0, 0]
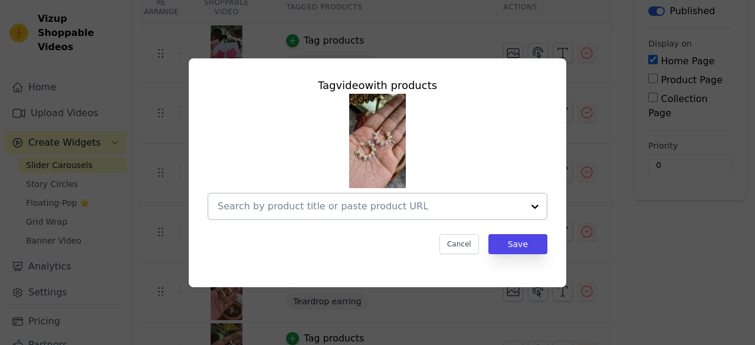
click at [290, 207] on input "text" at bounding box center [370, 206] width 305 height 14
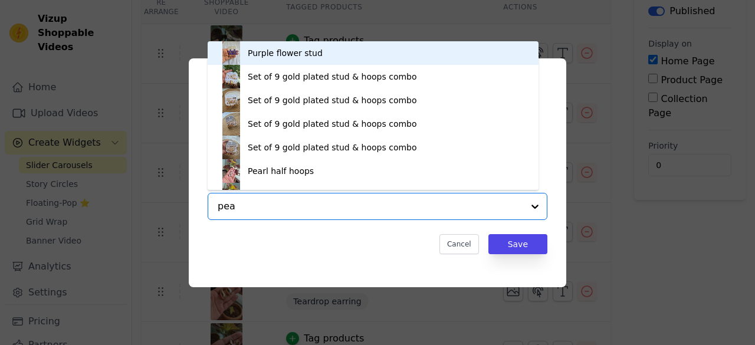
type input "pear"
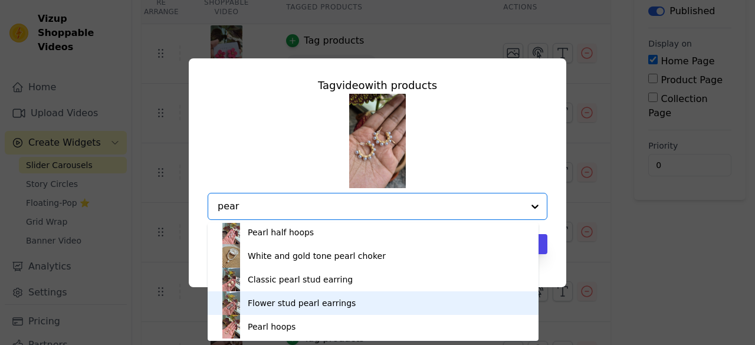
scroll to position [3, 0]
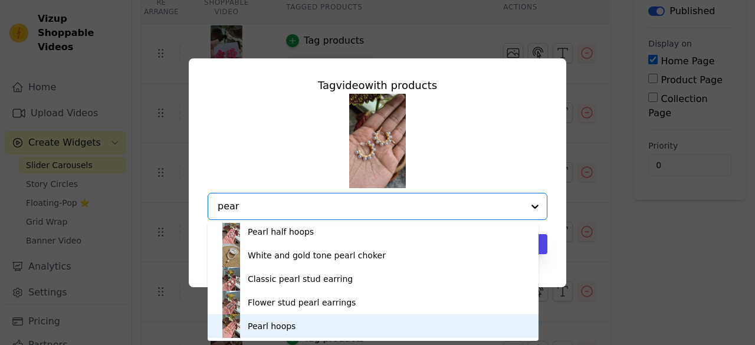
click at [305, 327] on div "Pearl hoops" at bounding box center [372, 326] width 307 height 24
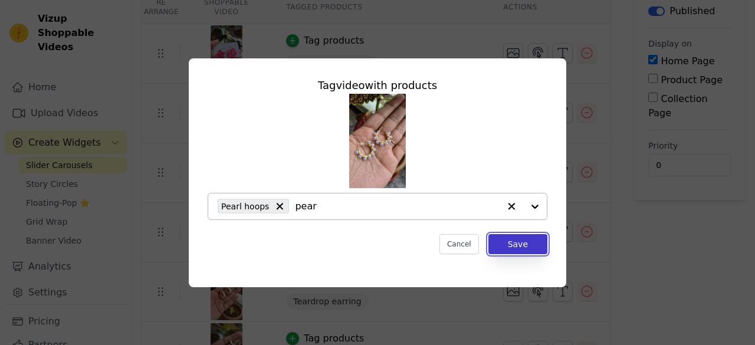
click at [515, 245] on button "Save" at bounding box center [517, 244] width 59 height 20
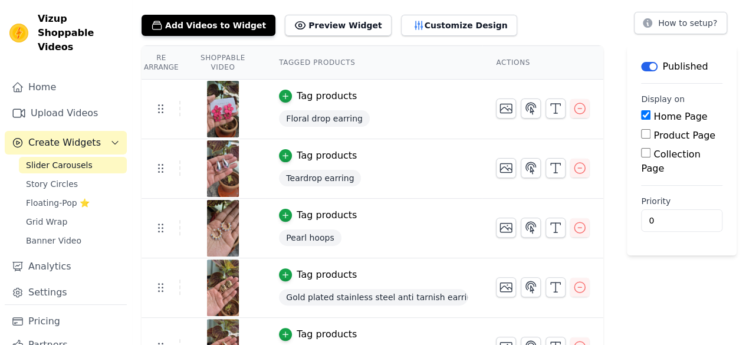
scroll to position [59, 0]
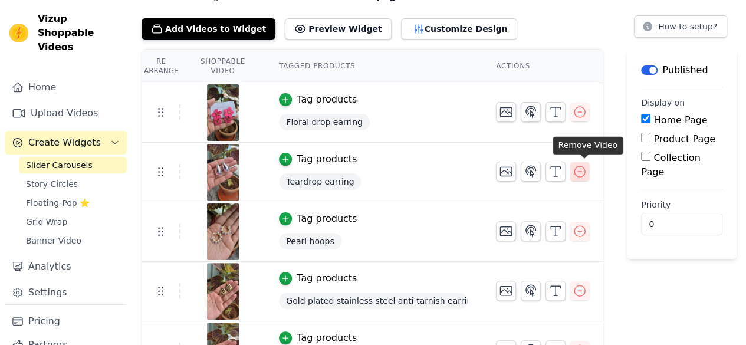
click at [587, 175] on icon "button" at bounding box center [580, 172] width 14 height 14
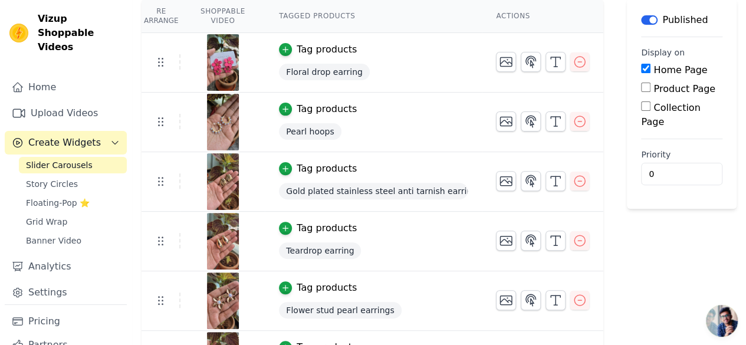
scroll to position [177, 0]
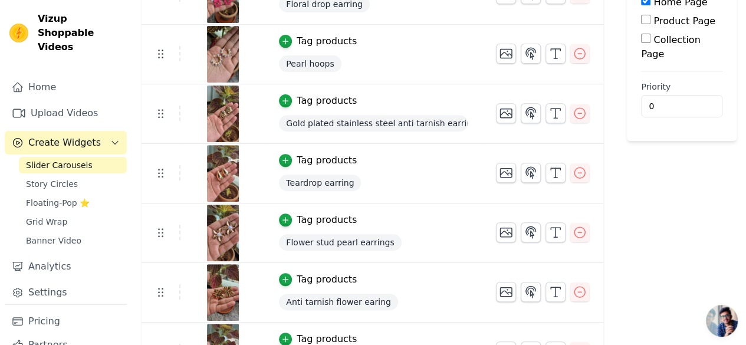
click at [298, 220] on button "Tag products" at bounding box center [318, 220] width 78 height 14
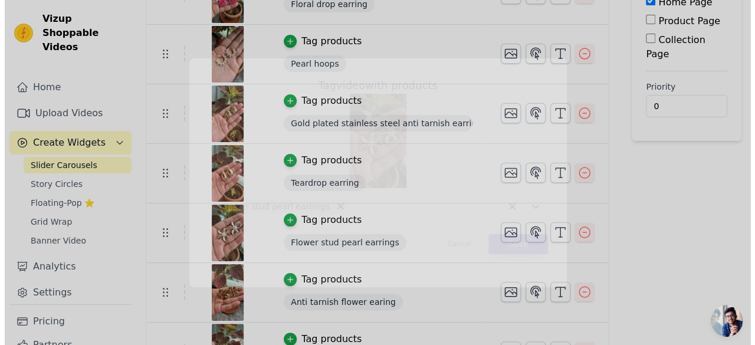
scroll to position [0, 0]
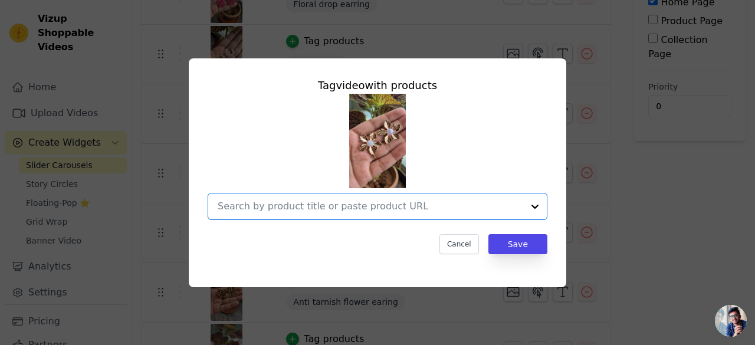
click at [349, 211] on input "text" at bounding box center [370, 206] width 305 height 14
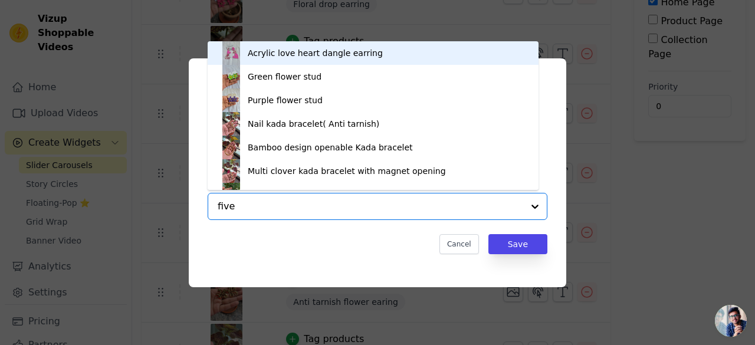
type input "five"
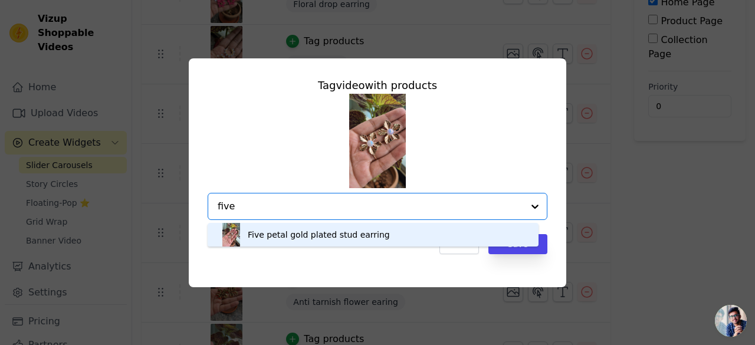
click at [350, 238] on div "Five petal gold plated stud earring" at bounding box center [319, 235] width 142 height 12
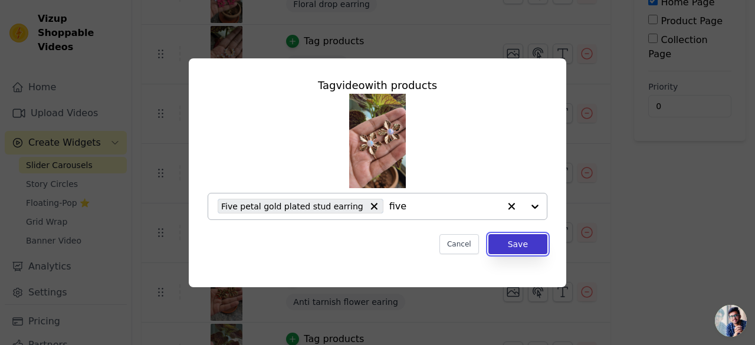
click at [520, 246] on button "Save" at bounding box center [517, 244] width 59 height 20
